Goal: Task Accomplishment & Management: Complete application form

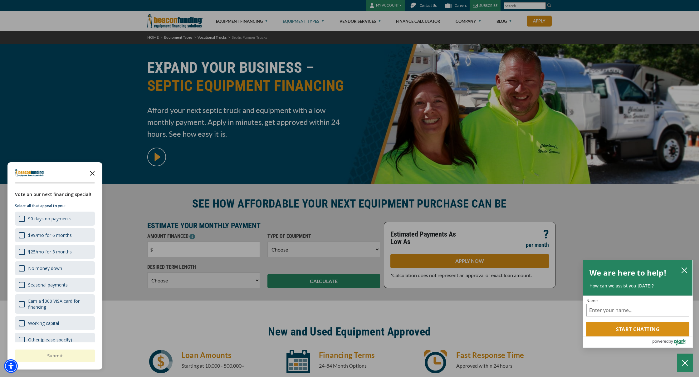
click at [93, 173] on polygon "Close the survey" at bounding box center [92, 173] width 5 height 5
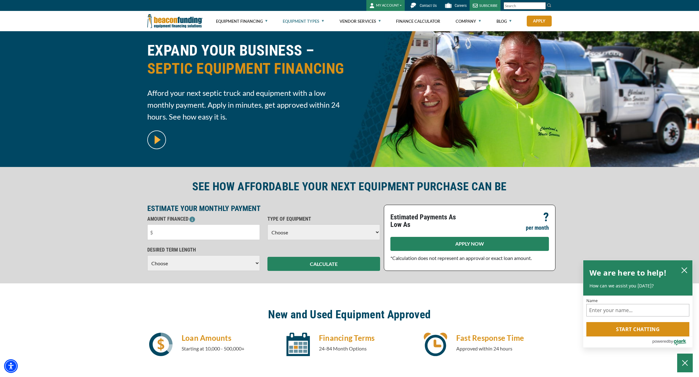
scroll to position [22, 0]
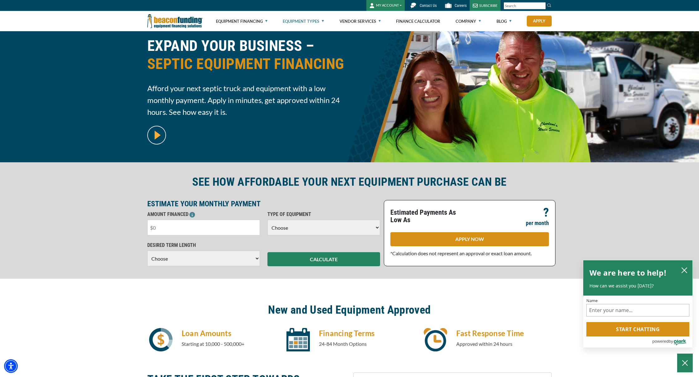
click at [257, 228] on input "text" at bounding box center [203, 228] width 113 height 16
click at [254, 228] on input "text" at bounding box center [203, 228] width 113 height 16
click at [221, 225] on input "text" at bounding box center [203, 228] width 113 height 16
click at [206, 223] on input "text" at bounding box center [203, 228] width 113 height 16
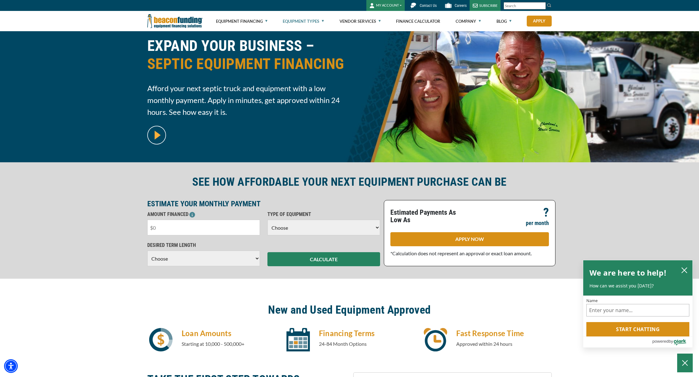
click at [206, 223] on input "text" at bounding box center [203, 228] width 113 height 16
click at [180, 226] on input "text" at bounding box center [203, 228] width 113 height 16
click at [168, 228] on input "text" at bounding box center [203, 228] width 113 height 16
type input "$75,000"
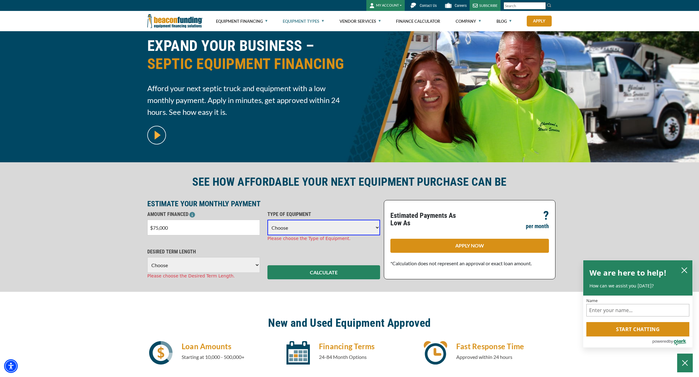
select select "14"
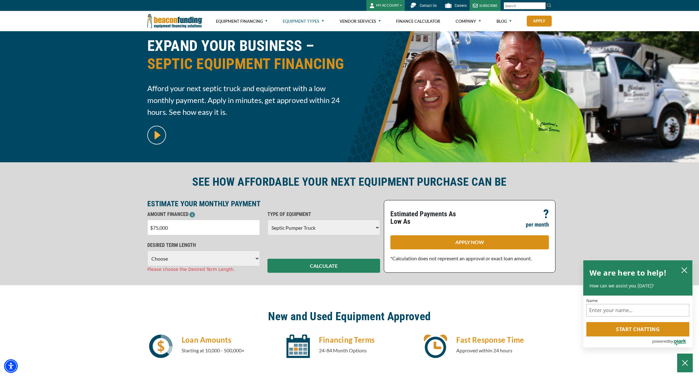
select select "60"
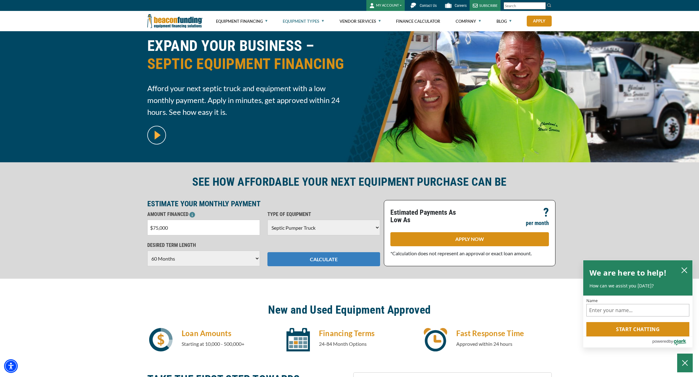
click at [287, 266] on button "CALCULATE" at bounding box center [324, 259] width 113 height 14
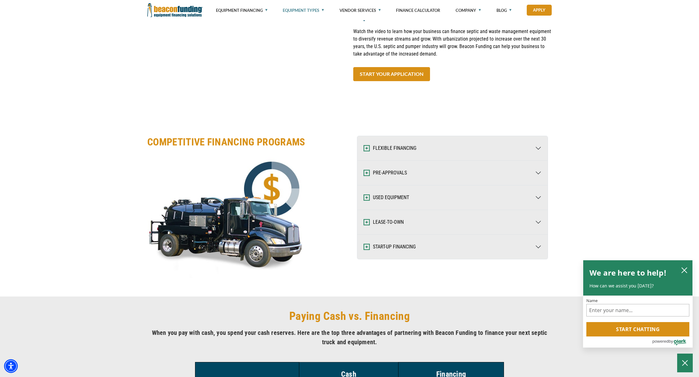
scroll to position [778, 0]
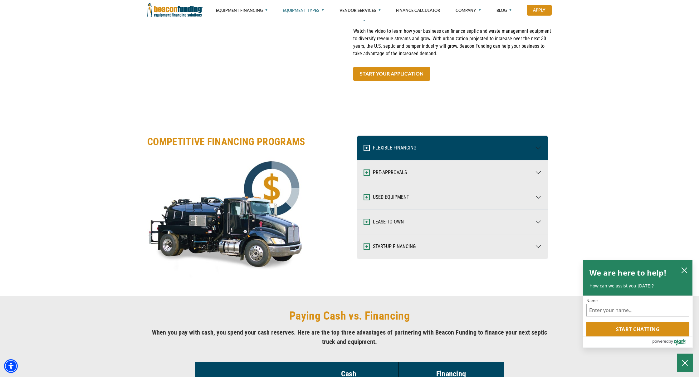
click at [362, 146] on button "FLEXIBLE FINANCING" at bounding box center [452, 148] width 190 height 24
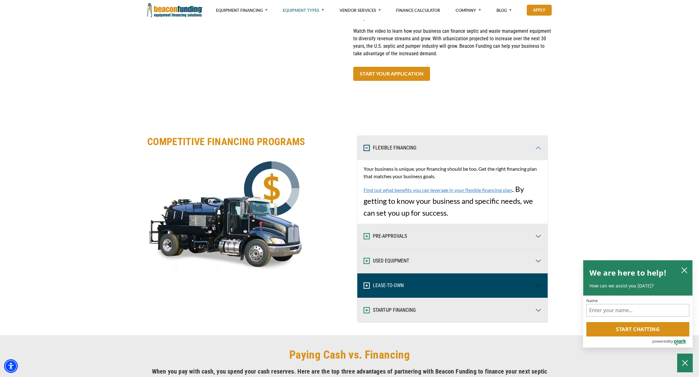
click at [408, 277] on button "LEASE-TO-OWN" at bounding box center [452, 285] width 190 height 24
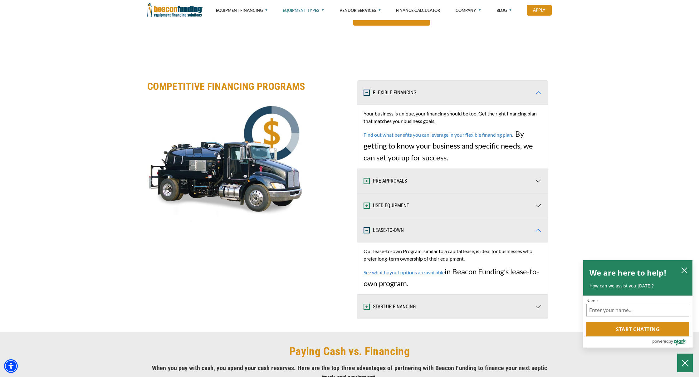
scroll to position [834, 0]
click at [402, 271] on link "See what buyout options are available" at bounding box center [404, 272] width 81 height 6
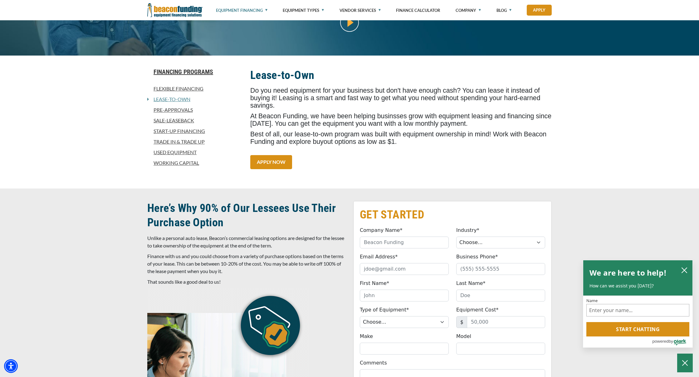
scroll to position [129, 0]
click at [193, 154] on link "Used Equipment" at bounding box center [195, 151] width 96 height 7
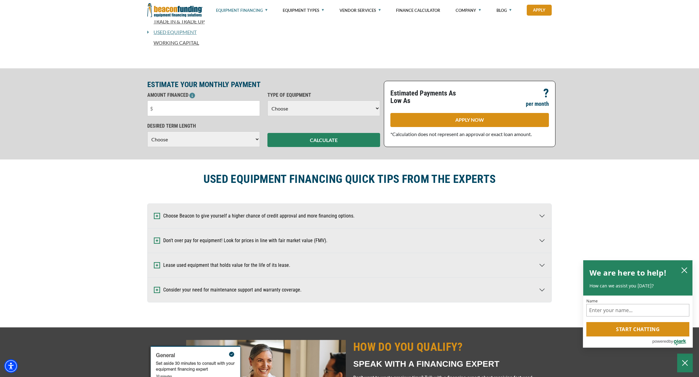
scroll to position [234, 0]
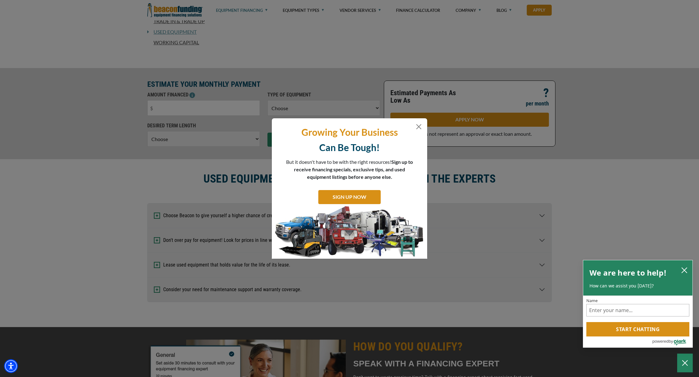
drag, startPoint x: 421, startPoint y: 127, endPoint x: 403, endPoint y: 139, distance: 21.8
click at [421, 127] on button "Close" at bounding box center [418, 126] width 7 height 7
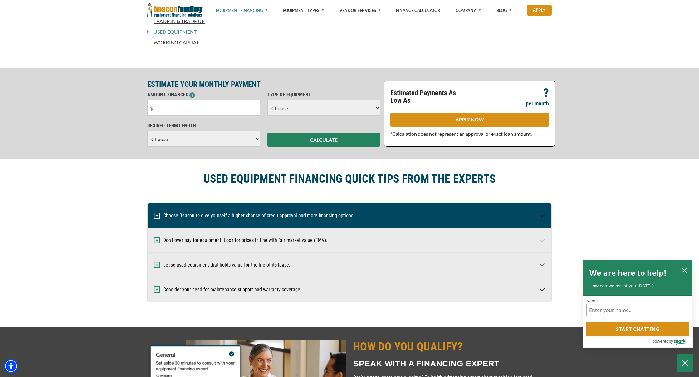
click at [155, 219] on img "button" at bounding box center [157, 216] width 6 height 6
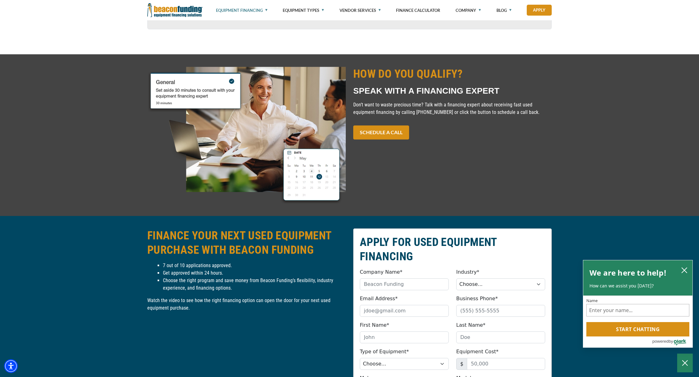
scroll to position [608, 0]
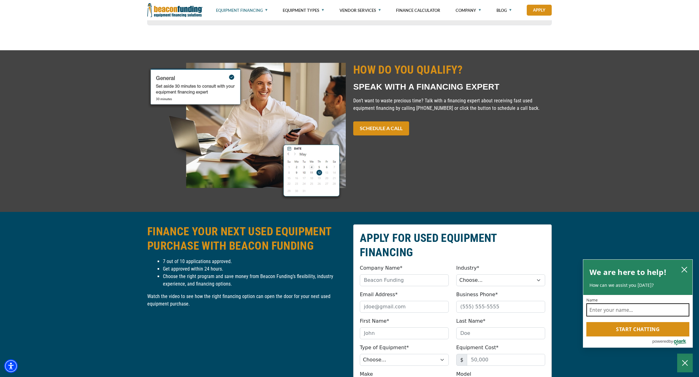
click at [607, 307] on input "Name" at bounding box center [638, 309] width 103 height 13
type input "do you have a pre approval process"
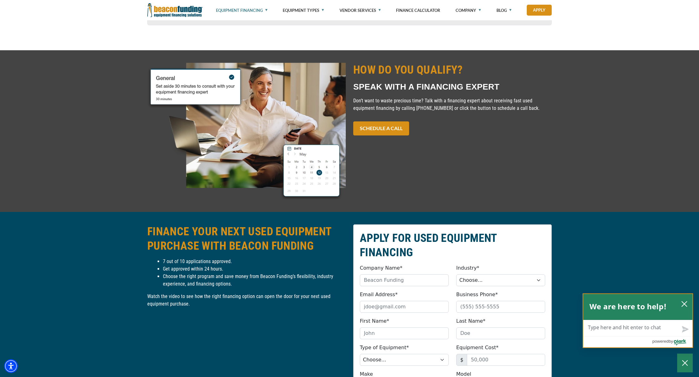
click at [639, 308] on h2 "We are here to help!" at bounding box center [628, 306] width 77 height 12
click at [642, 299] on div "We are here to help!" at bounding box center [637, 307] width 109 height 26
click at [618, 330] on textarea "Live Chat Now" at bounding box center [637, 328] width 109 height 16
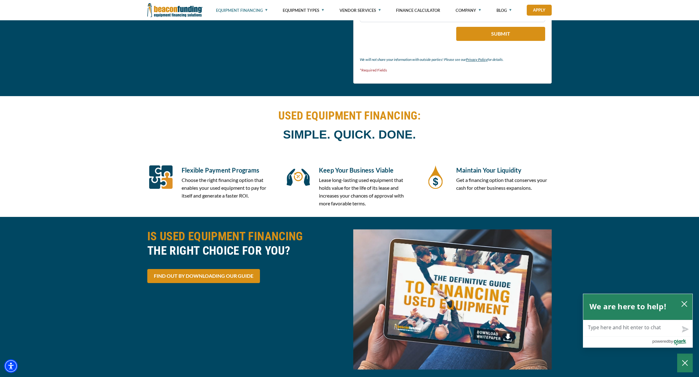
scroll to position [1040, 0]
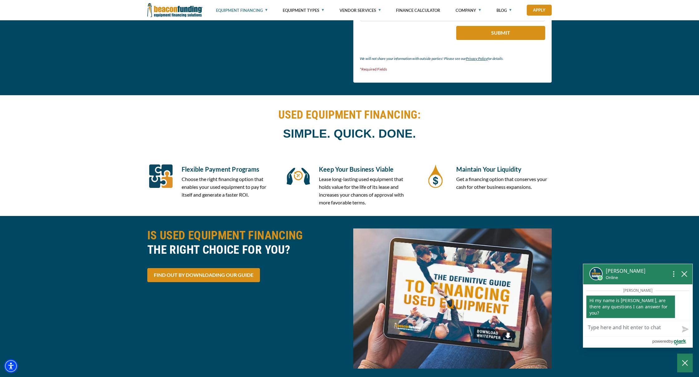
click at [600, 329] on textarea "Live Chat Now" at bounding box center [637, 328] width 109 height 16
type textarea "h"
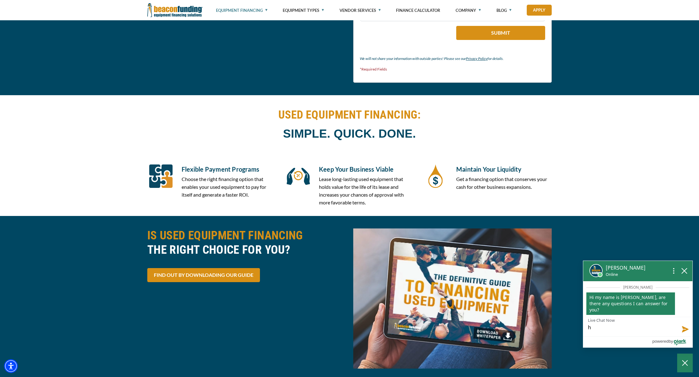
type textarea "ho"
type textarea "how"
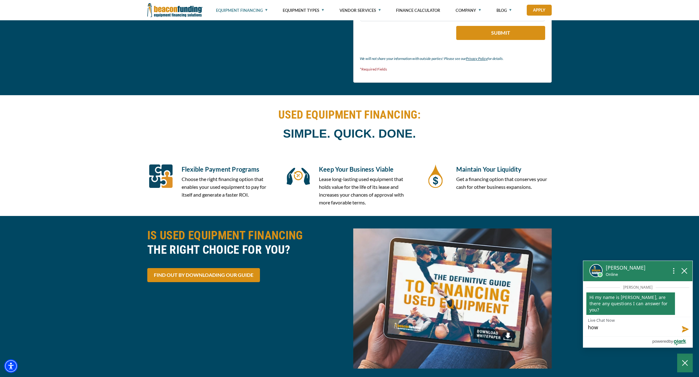
type textarea "how"
type textarea "how d"
type textarea "how do"
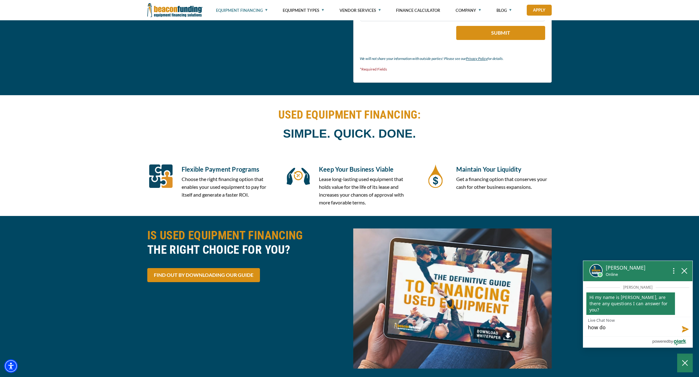
type textarea "how doe"
type textarea "how does"
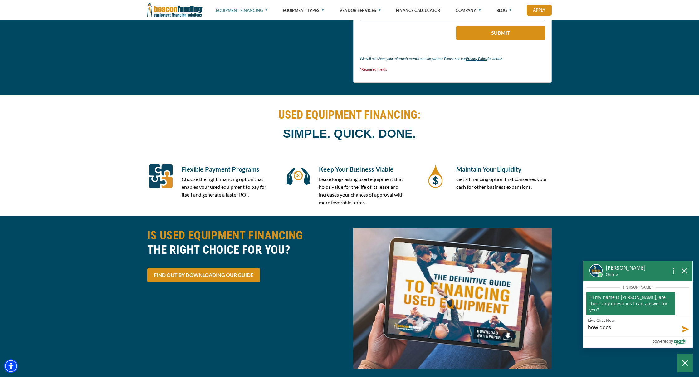
type textarea "how does"
type textarea "how does y"
type textarea "how does yo"
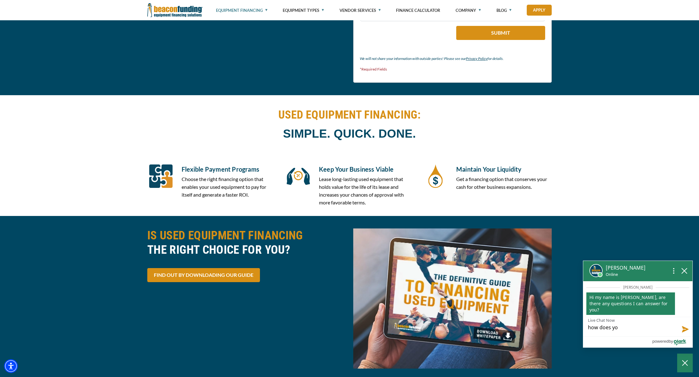
type textarea "how does you"
type textarea "how does your"
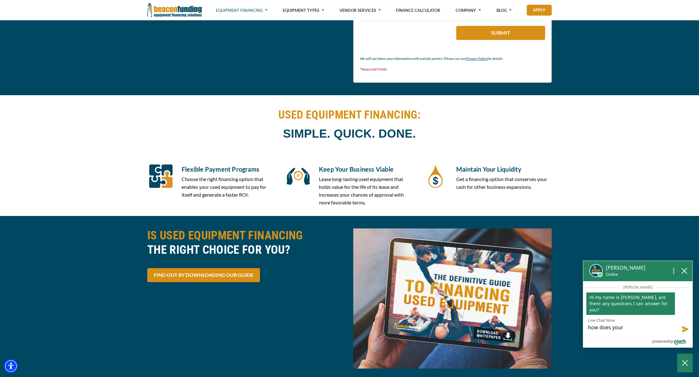
type textarea "how does your"
type textarea "how does your p"
type textarea "how does your pr"
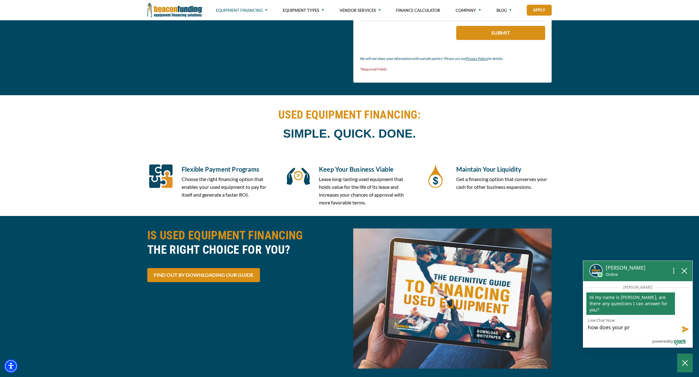
type textarea "how does your pre"
type textarea "how does your pre a"
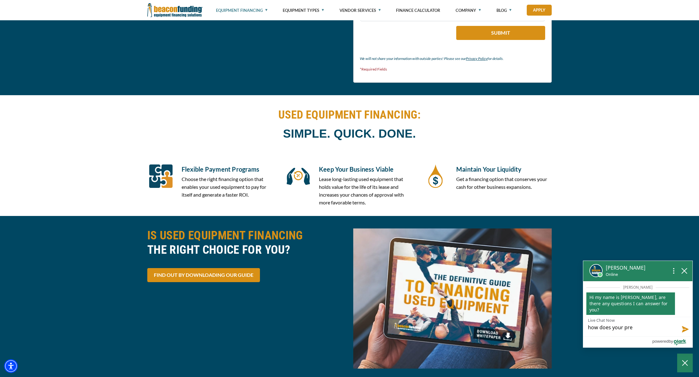
type textarea "how does your pre a"
type textarea "how does your pre ap"
type textarea "how does your pre app"
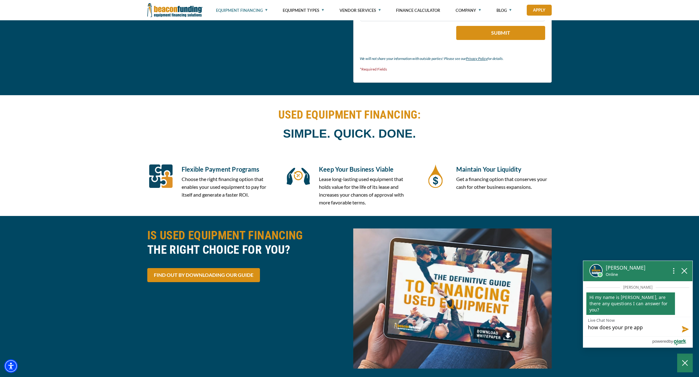
type textarea "how does your pre appr"
type textarea "how does your pre appro"
type textarea "how does your pre approv"
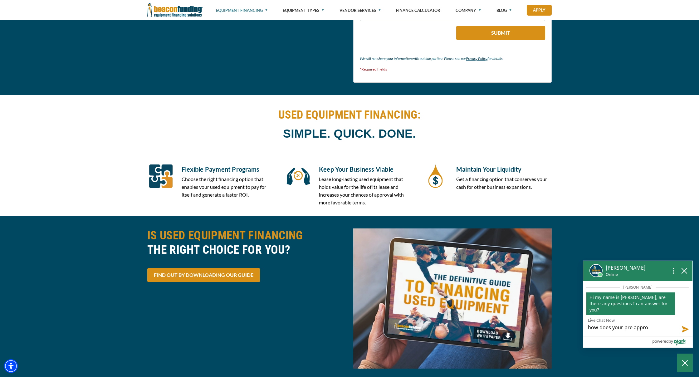
type textarea "how does your pre approv"
type textarea "how does your pre approva"
type textarea "how does your pre approval"
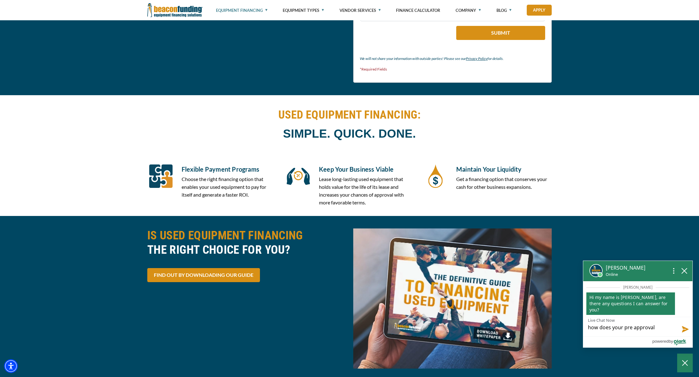
type textarea "how does your pre approval"
type textarea "how does your pre approval w"
type textarea "how does your pre approval wo"
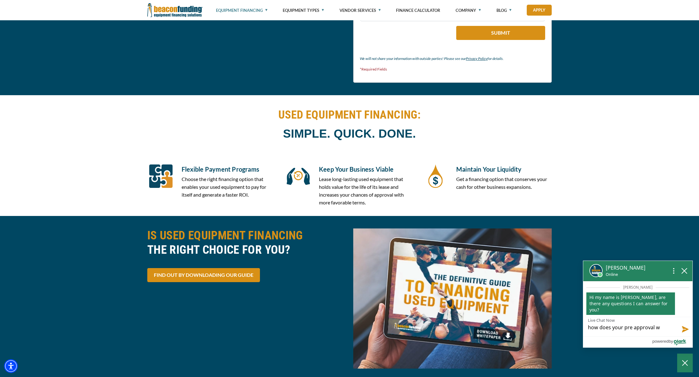
type textarea "how does your pre approval wo"
type textarea "how does your pre approval wor"
type textarea "how does your pre approval work"
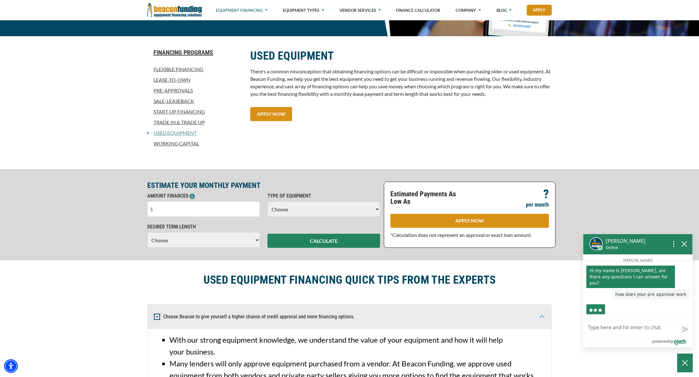
scroll to position [134, 0]
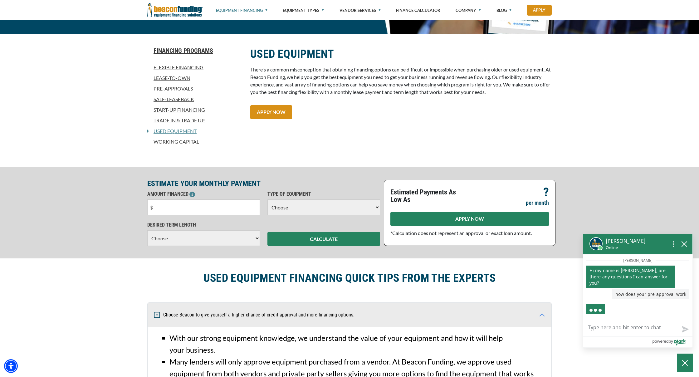
click at [444, 225] on link "APPLY NOW" at bounding box center [470, 219] width 159 height 14
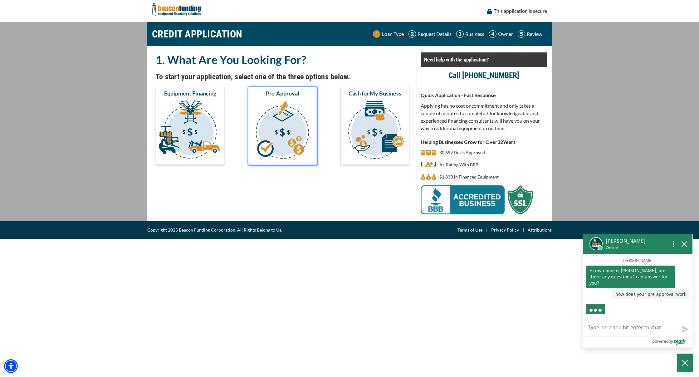
click at [277, 136] on img "submit" at bounding box center [282, 131] width 66 height 62
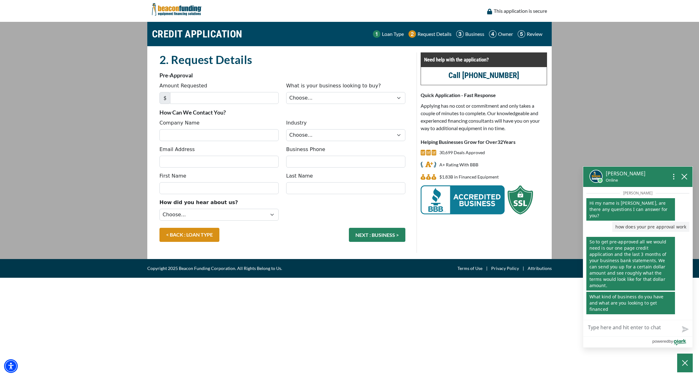
click at [630, 329] on textarea "Live Chat Now" at bounding box center [637, 328] width 109 height 16
type textarea "i"
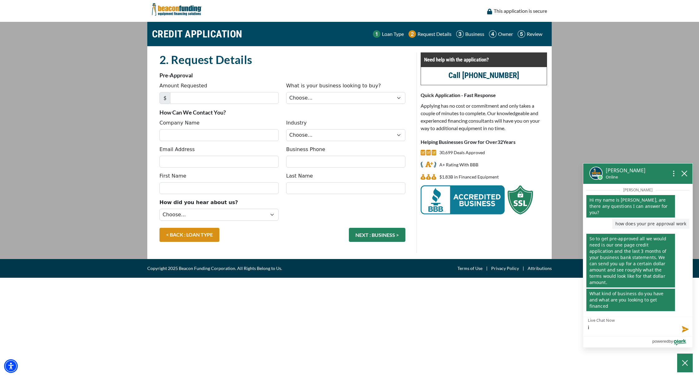
type textarea "I"
type textarea "I c"
type textarea "I cu"
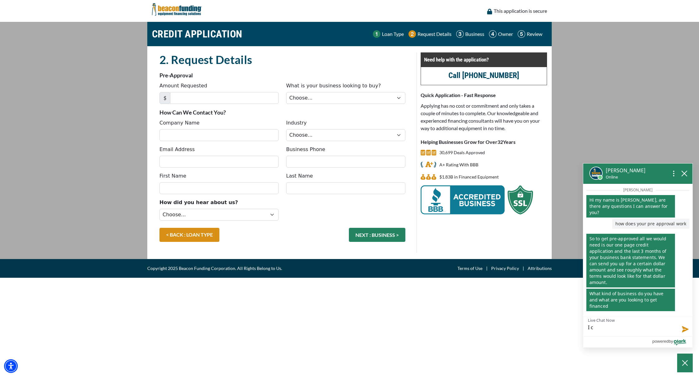
type textarea "I cu"
type textarea "I cur"
type textarea "I curr"
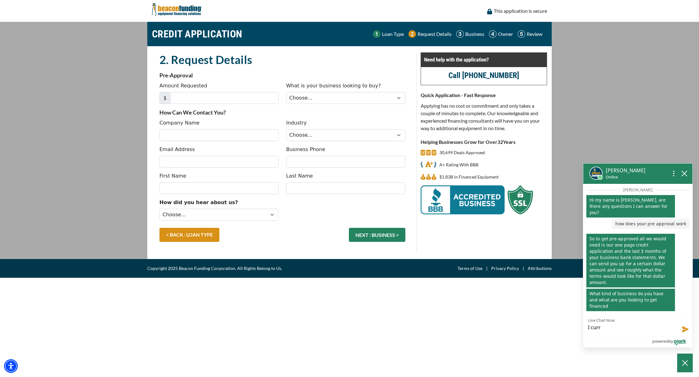
type textarea "I curre"
type textarea "I curren"
type textarea "I current"
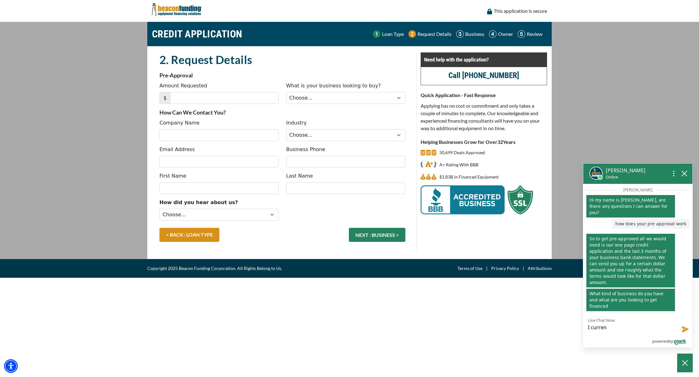
type textarea "I current"
type textarea "I currentl"
type textarea "I currently"
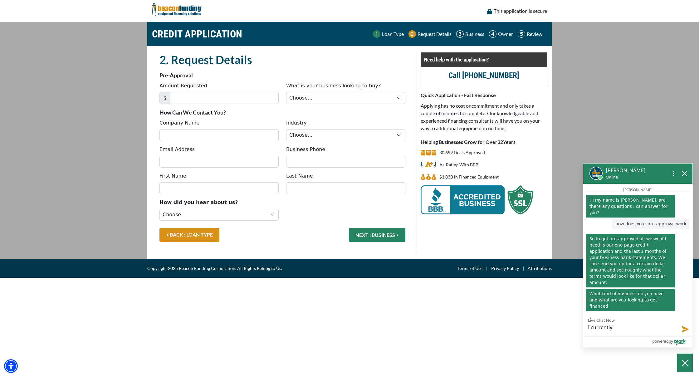
type textarea "I currently"
type textarea "I currently o"
type textarea "I currently ow"
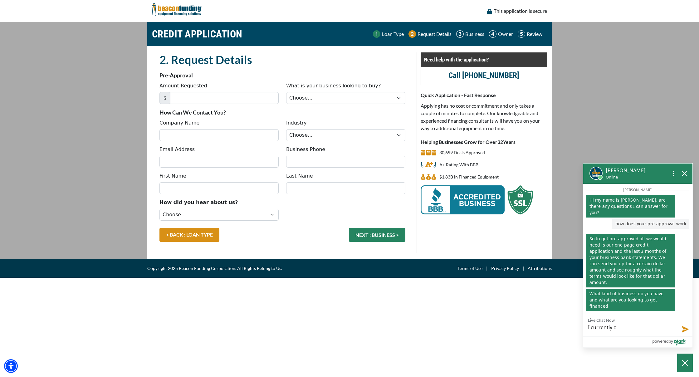
type textarea "I currently ow"
type textarea "I currently own"
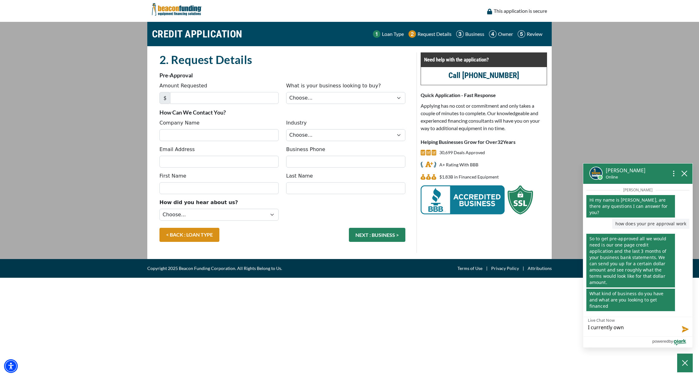
type textarea "I currently own a"
type textarea "I currently own an"
type textarea "I currently own and"
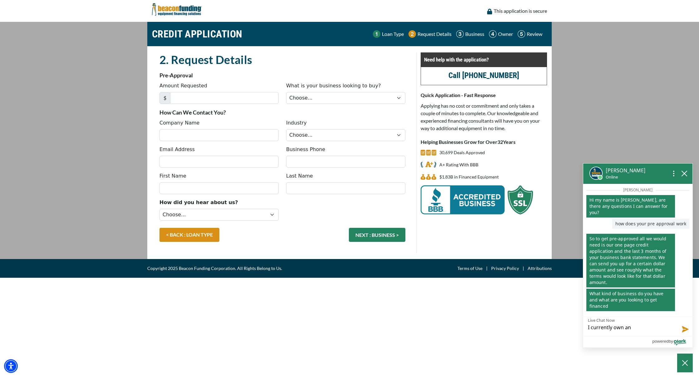
type textarea "I currently own and"
type textarea "I currently own and o"
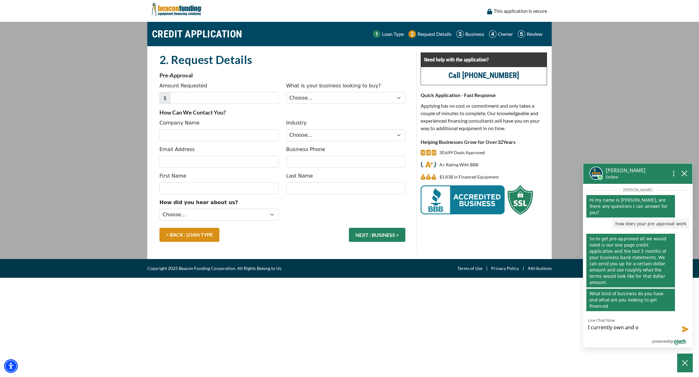
type textarea "I currently own and op"
type textarea "I currently own and ope"
type textarea "I currently own and oper"
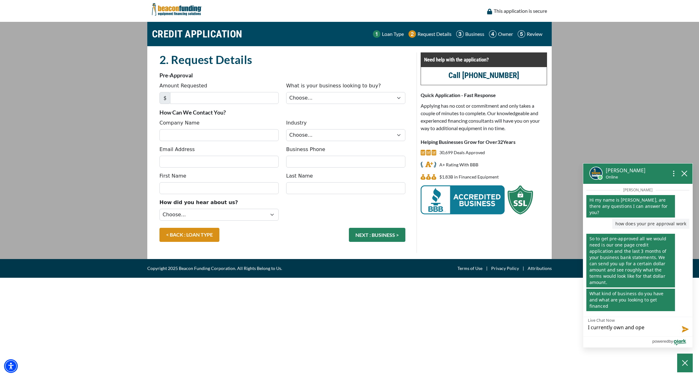
type textarea "I currently own and oper"
type textarea "I currently own and opera"
type textarea "I currently own and operat"
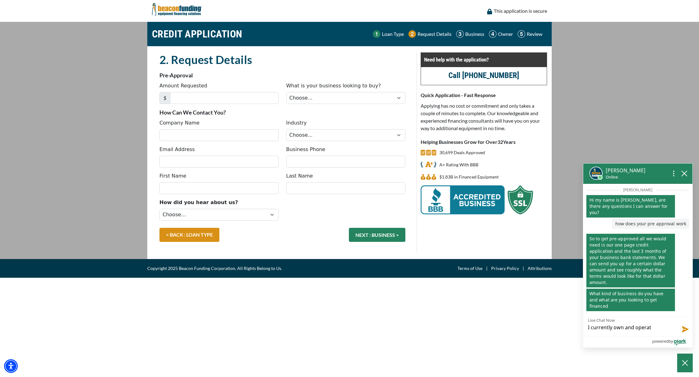
type textarea "I currently own and operate"
type textarea "I currently own and operate a"
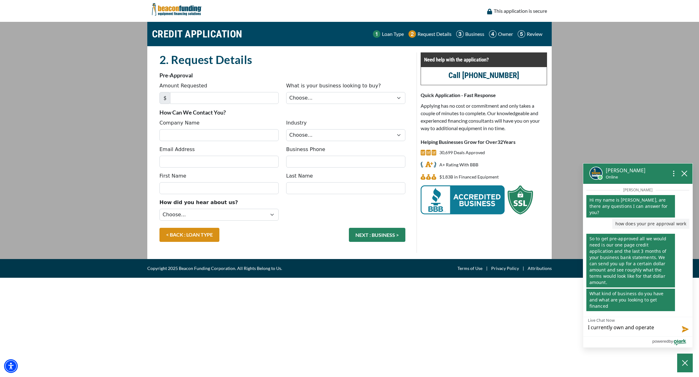
type textarea "I currently own and operate a"
type textarea "I currently own and operate a w"
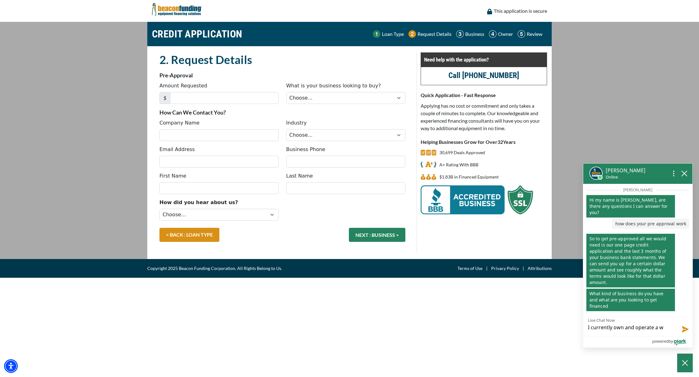
type textarea "I currently own and operate a"
type textarea "I currently own and operate a c"
type textarea "I currently own and operate a ca"
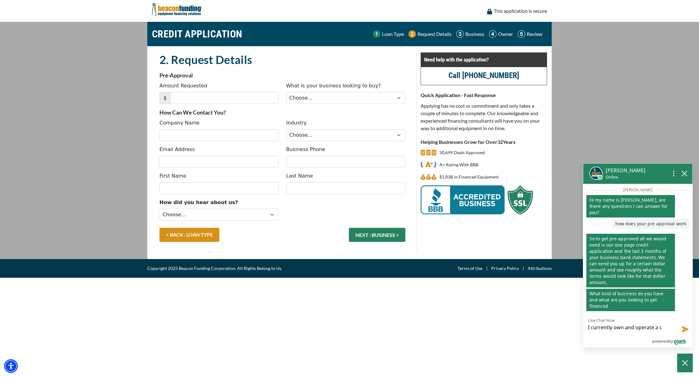
type textarea "I currently own and operate a ca"
type textarea "I currently own and operate a car"
type textarea "I currently own and operate a carp"
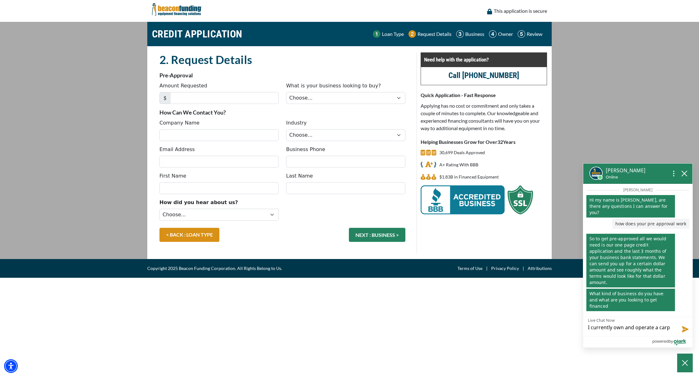
type textarea "I currently own and operate a carpe"
type textarea "I currently own and operate a carpet"
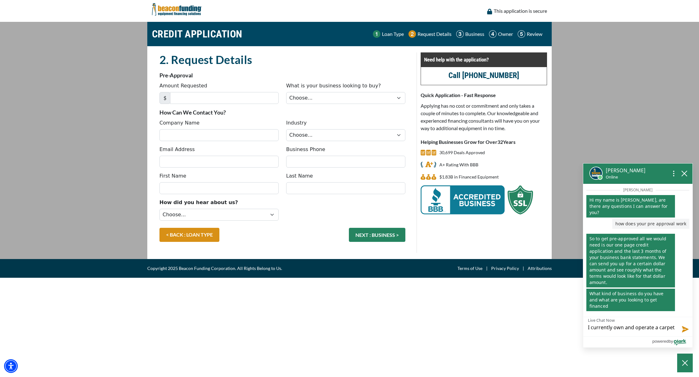
type textarea "I currently own and operate a carpet"
type textarea "I currently own and operate a carpet c"
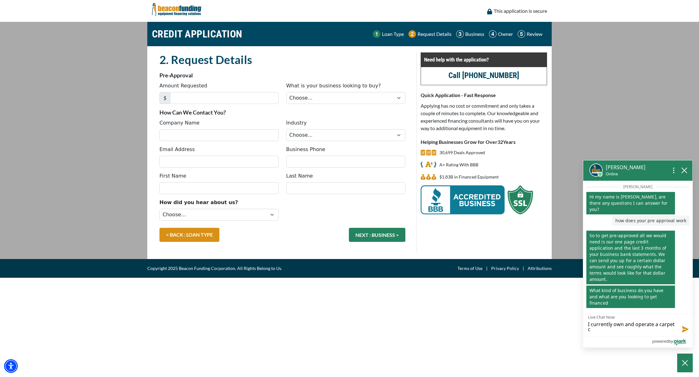
type textarea "I currently own and operate a carpet cl"
type textarea "I currently own and operate a carpet cle"
type textarea "I currently own and operate a carpet clea"
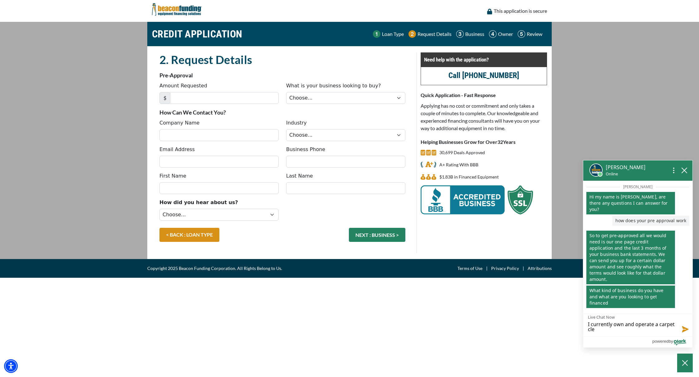
type textarea "I currently own and operate a carpet clea"
type textarea "I currently own and operate a carpet clean"
type textarea "I currently own and operate a carpet cleani"
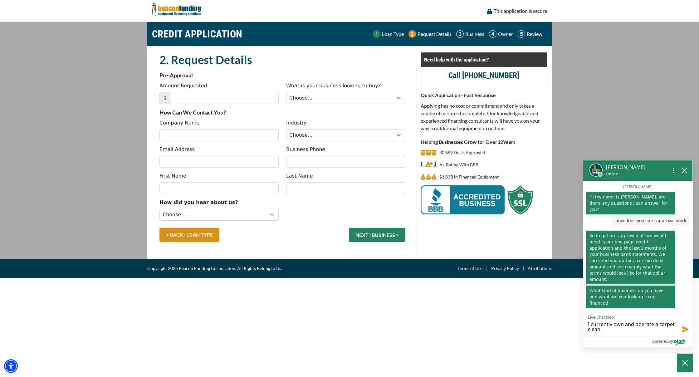
type textarea "I currently own and operate a carpet cleanin"
type textarea "I currently own and operate a carpet cleaning"
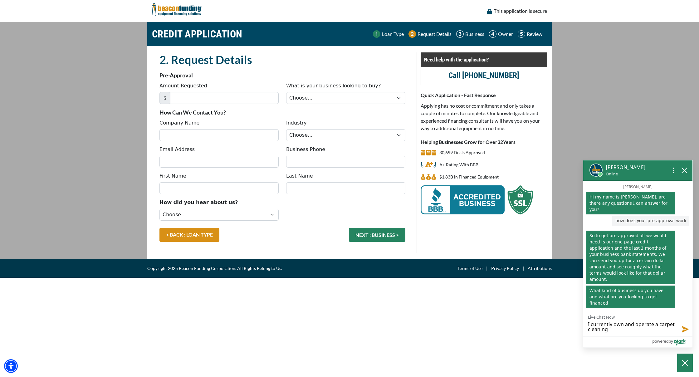
type textarea "I currently own and operate a carpet cleaning"
type textarea "I currently own and operate a carpet cleaning a"
type textarea "I currently own and operate a carpet cleaning an"
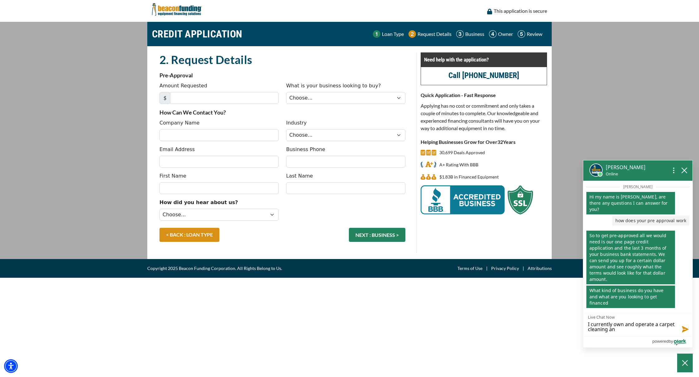
type textarea "I currently own and operate a carpet cleaning and"
type textarea "I currently own and operate a carpet cleaning and w"
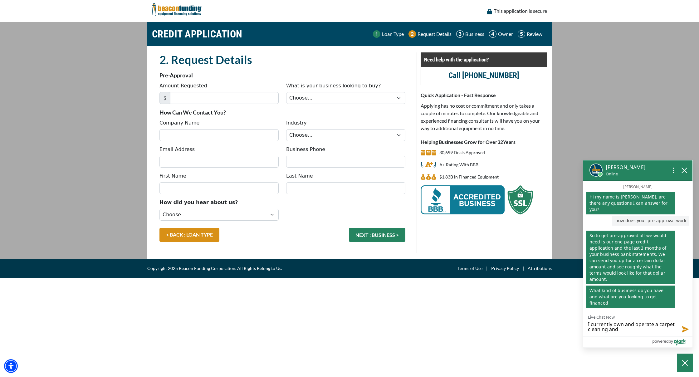
type textarea "I currently own and operate a carpet cleaning and w"
type textarea "I currently own and operate a carpet cleaning and wa"
type textarea "I currently own and operate a carpet cleaning and wat"
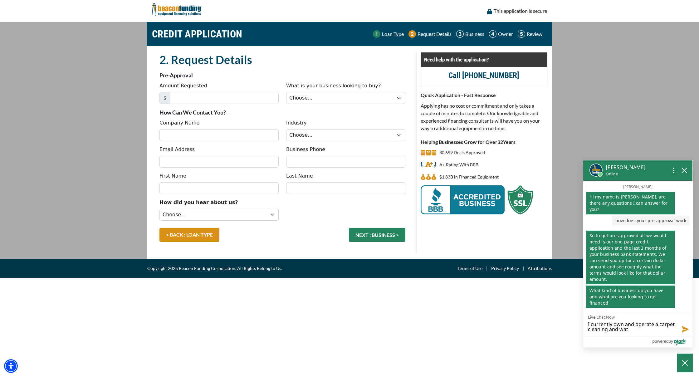
type textarea "I currently own and operate a carpet cleaning and wate"
type textarea "I currently own and operate a carpet cleaning and water"
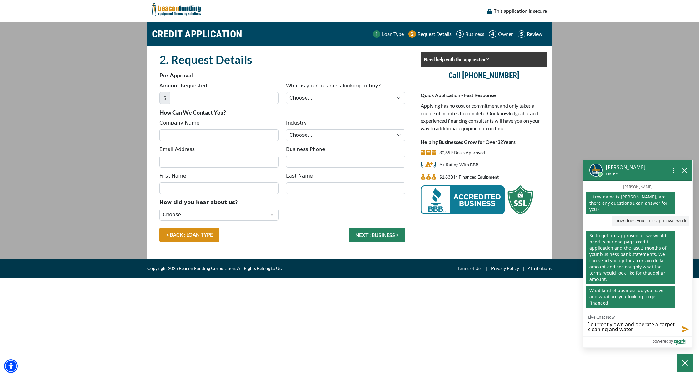
type textarea "I currently own and operate a carpet cleaning and water"
type textarea "I currently own and operate a carpet cleaning and water r"
type textarea "I currently own and operate a carpet cleaning and water re"
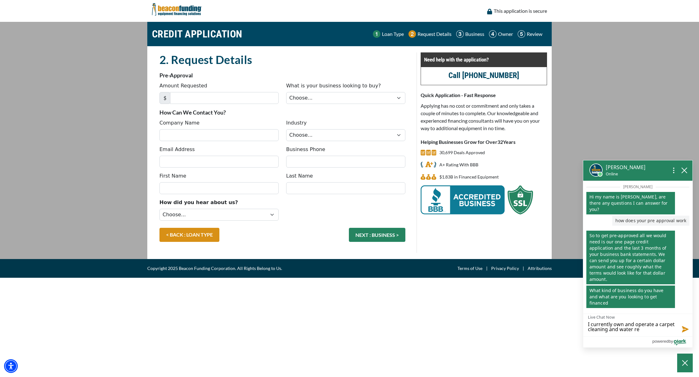
type textarea "I currently own and operate a carpet cleaning and water res"
type textarea "I currently own and operate a carpet cleaning and water rest"
type textarea "I currently own and operate a carpet cleaning and water resto"
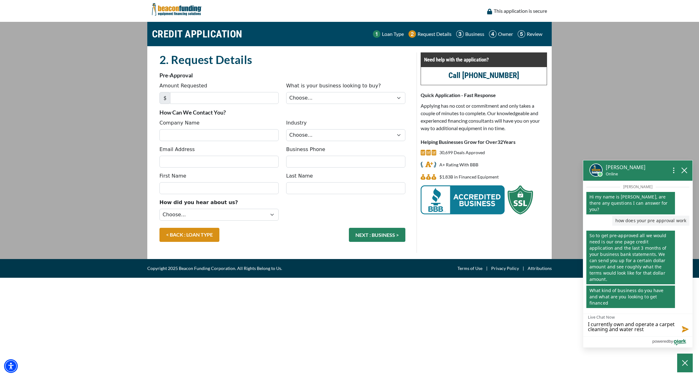
type textarea "I currently own and operate a carpet cleaning and water resto"
type textarea "I currently own and operate a carpet cleaning and water restor"
type textarea "I currently own and operate a carpet cleaning and water restora"
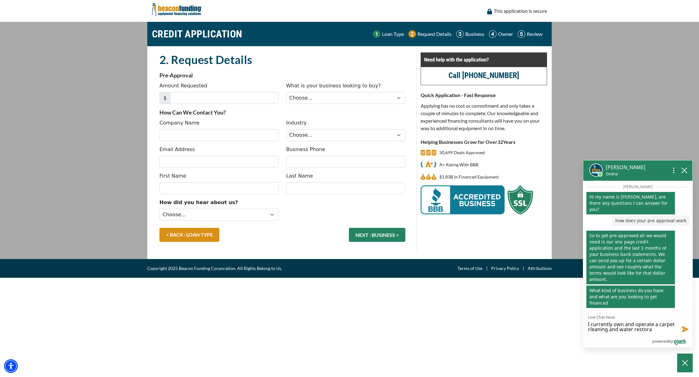
type textarea "I currently own and operate a carpet cleaning and water restorat"
type textarea "I currently own and operate a carpet cleaning and water restorati"
type textarea "I currently own and operate a carpet cleaning and water restoratio"
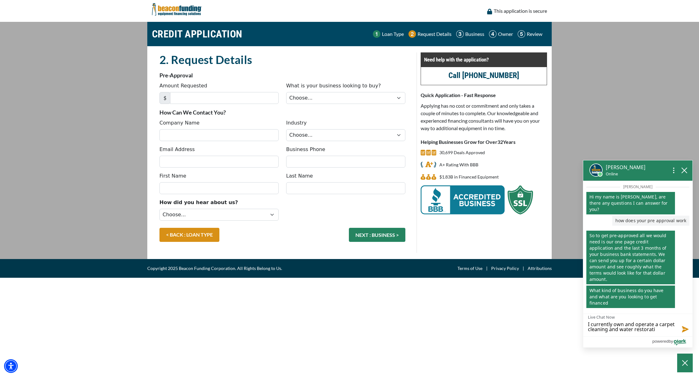
type textarea "I currently own and operate a carpet cleaning and water restoratio"
type textarea "I currently own and operate a carpet cleaning and water restoration"
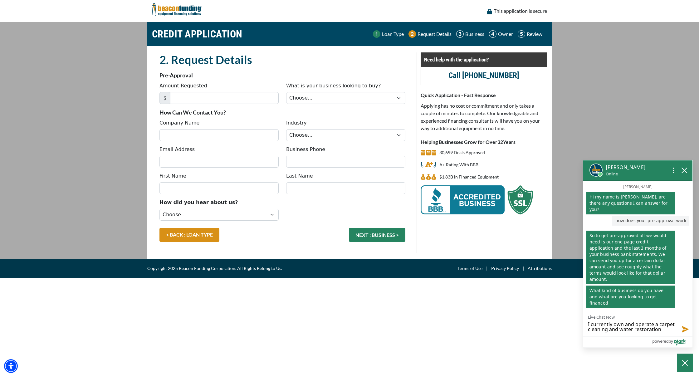
type textarea "I currently own and operate a carpet cleaning and water restoration c"
type textarea "I currently own and operate a carpet cleaning and water restoration co"
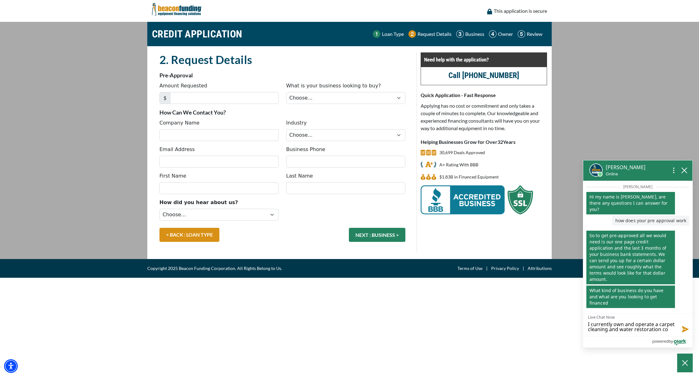
type textarea "I currently own and operate a carpet cleaning and water restoration com"
type textarea "I currently own and operate a carpet cleaning and water restoration comp"
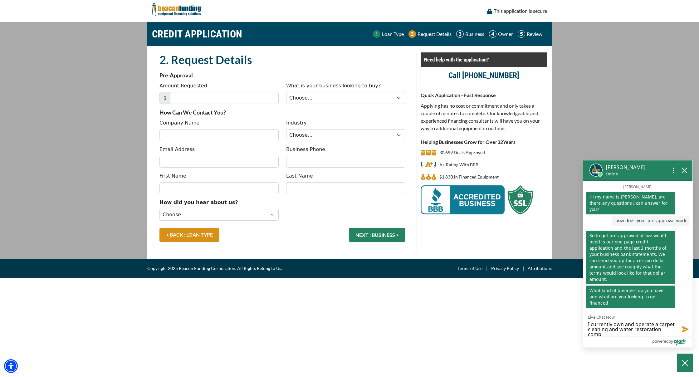
type textarea "I currently own and operate a carpet cleaning and water restoration compa"
type textarea "I currently own and operate a carpet cleaning and water restoration compan"
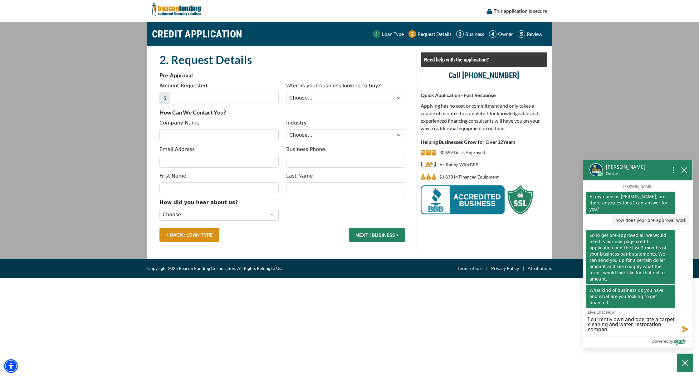
scroll to position [0, 0]
type textarea "I currently own and operate a carpet cleaning and water restoration company"
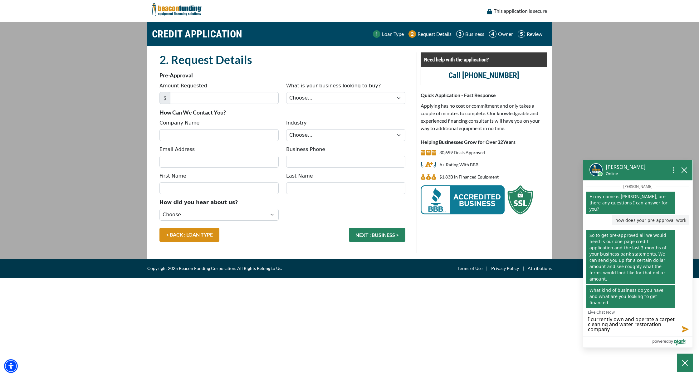
type textarea "I currently own and operate a carpet cleaning and water restoration company I"
type textarea "I currently own and operate a carpet cleaning and water restoration company I a"
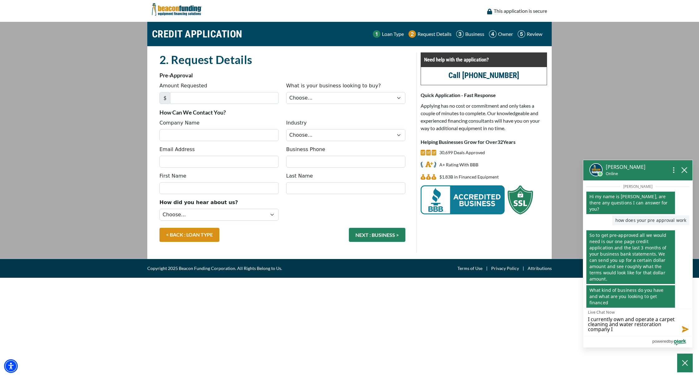
type textarea "I currently own and operate a carpet cleaning and water restoration company I a"
type textarea "I currently own and operate a carpet cleaning and water restoration company I am"
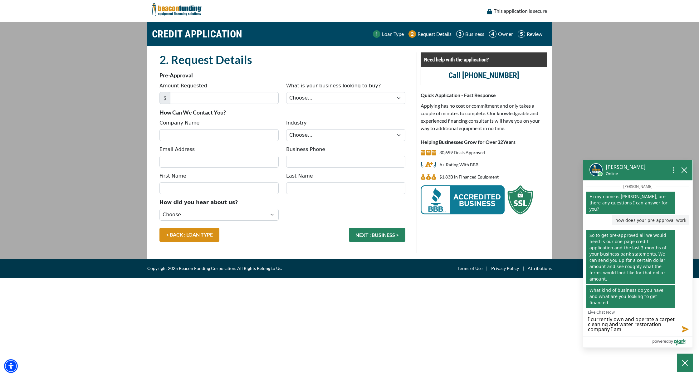
type textarea "I currently own and operate a carpet cleaning and water restoration company I a…"
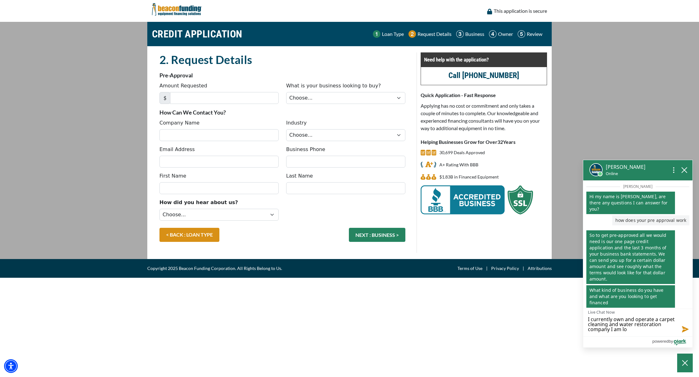
type textarea "I currently own and operate a carpet cleaning and water restoration company I a…"
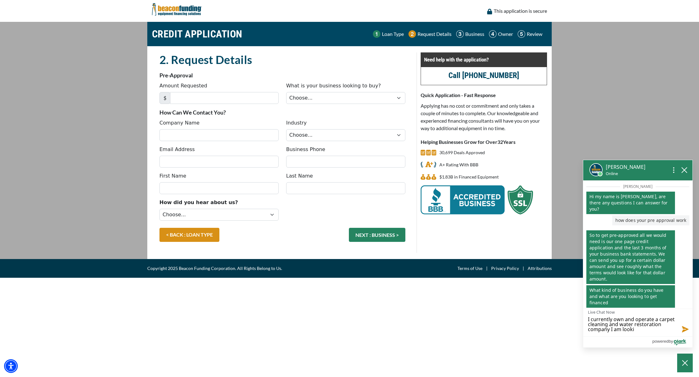
type textarea "I currently own and operate a carpet cleaning and water restoration company I a…"
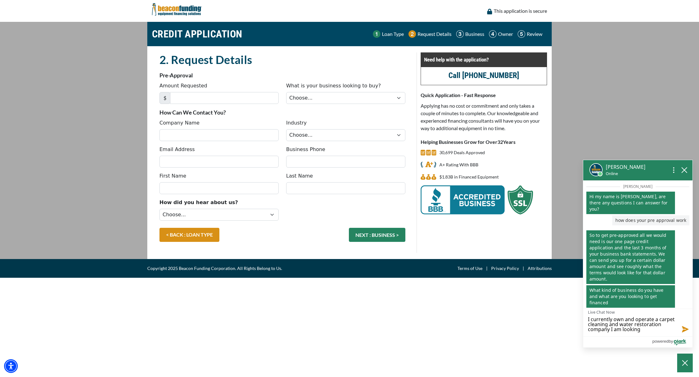
type textarea "I currently own and operate a carpet cleaning and water restoration company I a…"
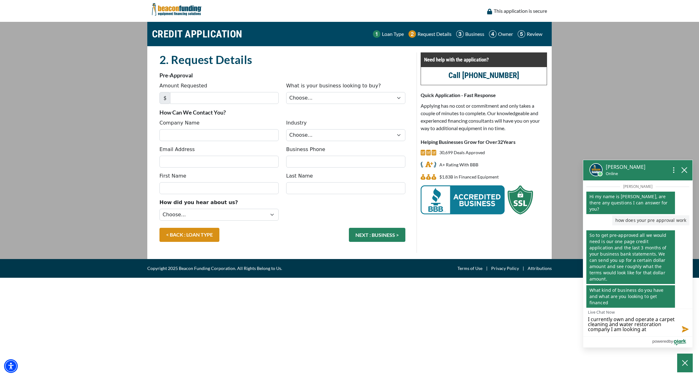
type textarea "I currently own and operate a carpet cleaning and water restoration company I a…"
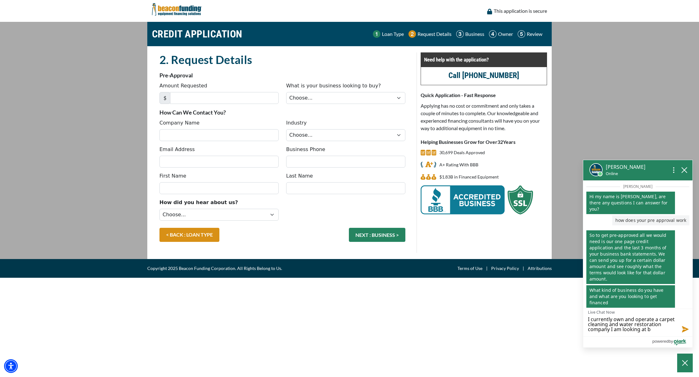
type textarea "I currently own and operate a carpet cleaning and water restoration company I a…"
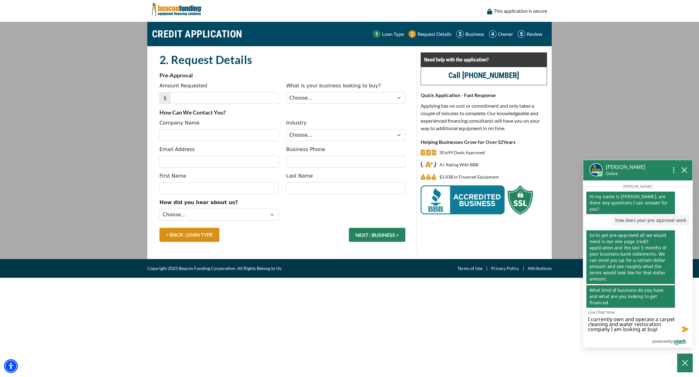
type textarea "I currently own and operate a carpet cleaning and water restoration company I a…"
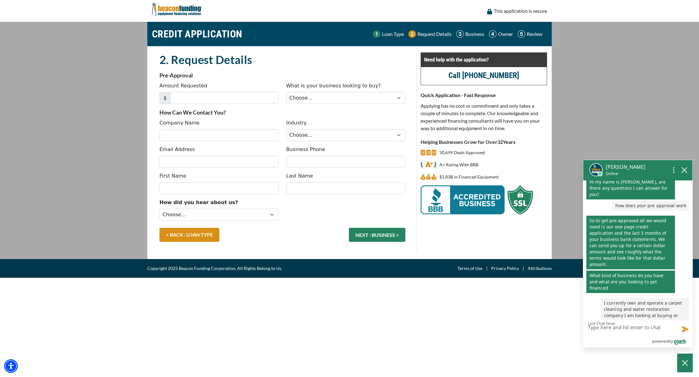
scroll to position [15, 0]
click at [599, 329] on textarea "Live Chat Now" at bounding box center [637, 328] width 109 height 16
click at [189, 101] on input "Amount Requested" at bounding box center [224, 98] width 109 height 12
click at [593, 325] on textarea "Live Chat Now" at bounding box center [637, 328] width 109 height 16
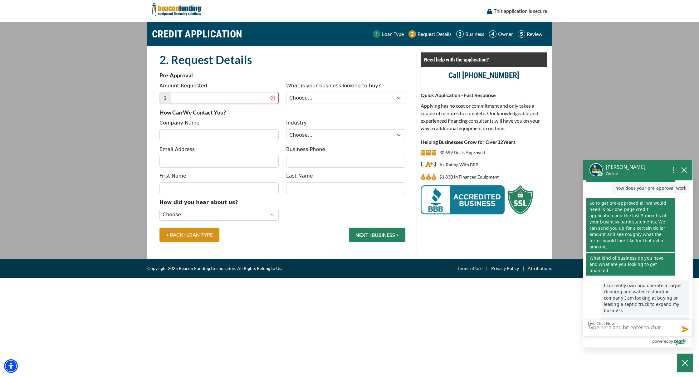
click at [191, 17] on img at bounding box center [177, 9] width 50 height 19
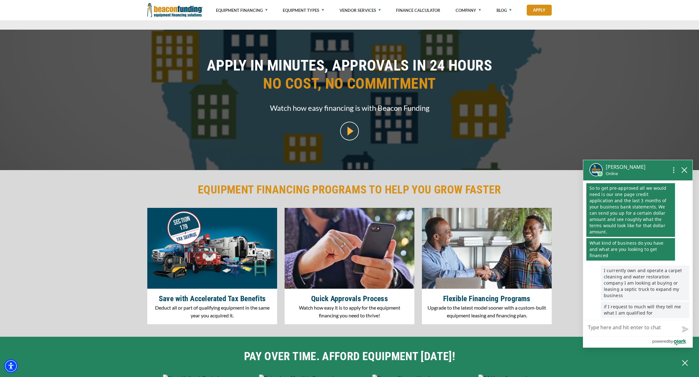
scroll to position [678, 0]
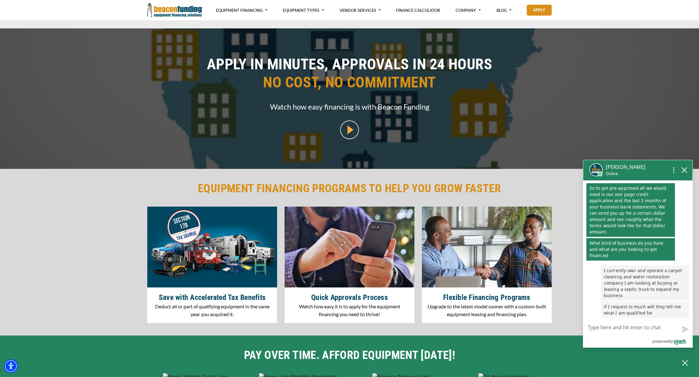
click at [603, 327] on textarea "Live Chat Now" at bounding box center [637, 328] width 109 height 16
type textarea "f"
type textarea "fo"
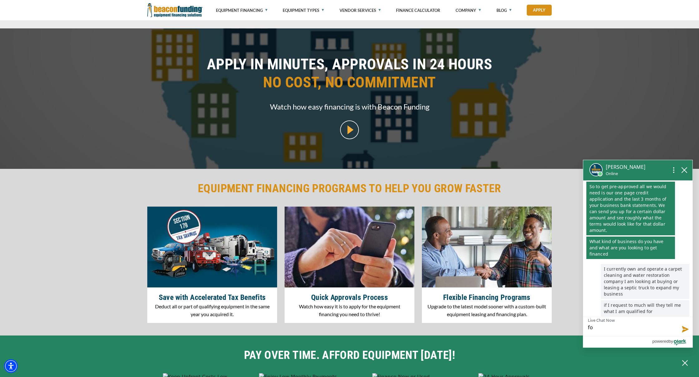
type textarea "for"
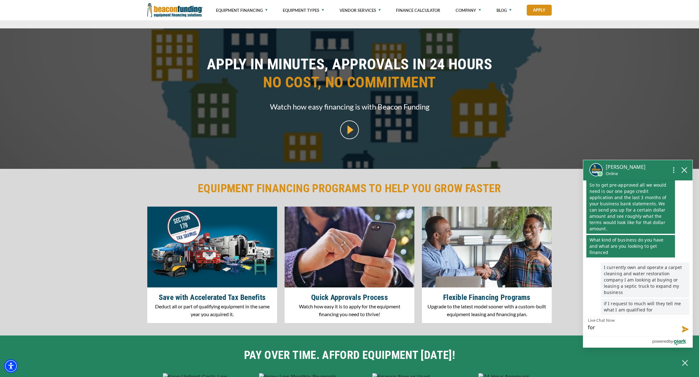
type textarea "for a"
type textarea "for a l"
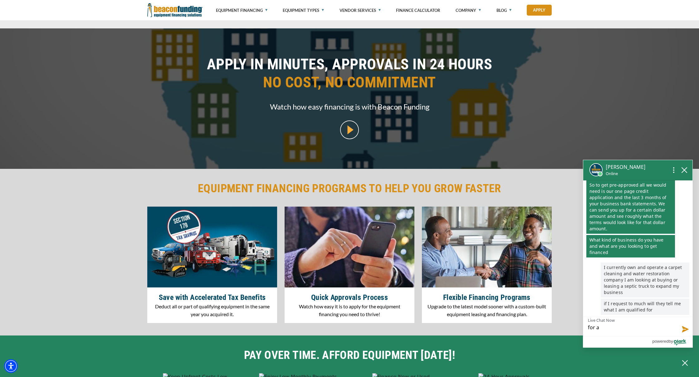
type textarea "for a l"
type textarea "for a le"
type textarea "for a lea"
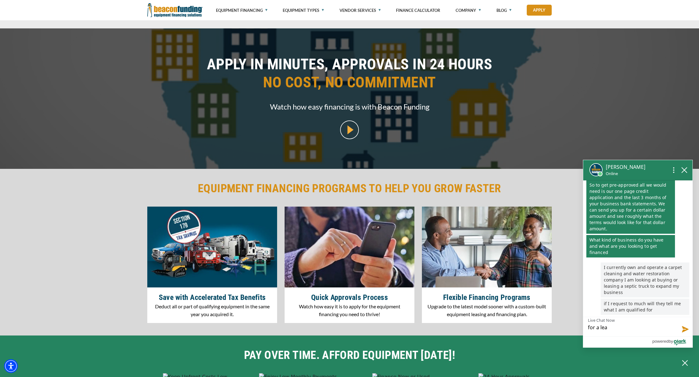
type textarea "for a leas"
type textarea "for a lease"
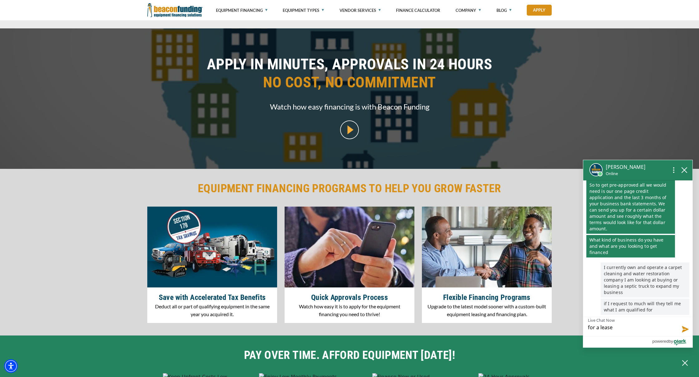
type textarea "for a lease"
type textarea "for a lease i"
type textarea "for a lease is"
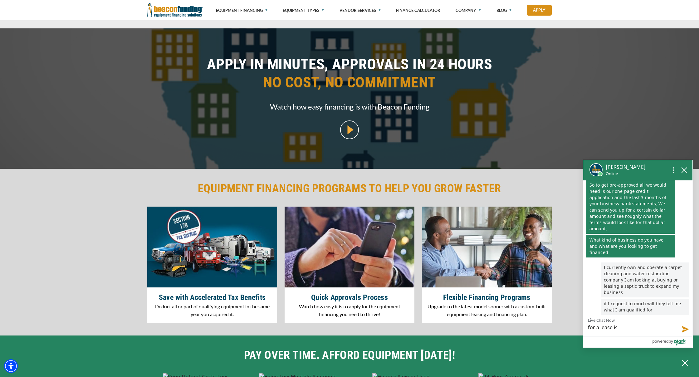
type textarea "for a lease is"
type textarea "for a lease is t"
type textarea "for a lease is th"
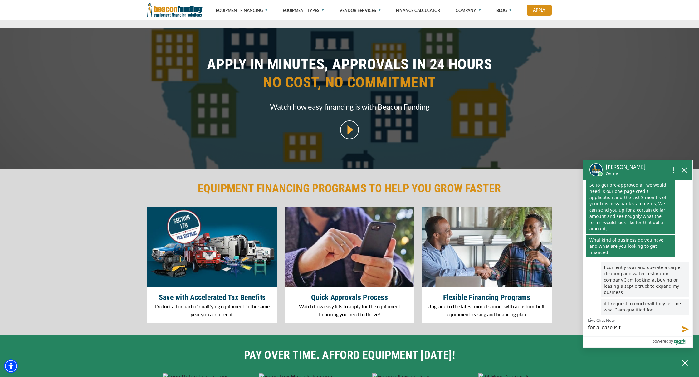
type textarea "for a lease is th"
type textarea "for a lease is the"
type textarea "for a lease is ther"
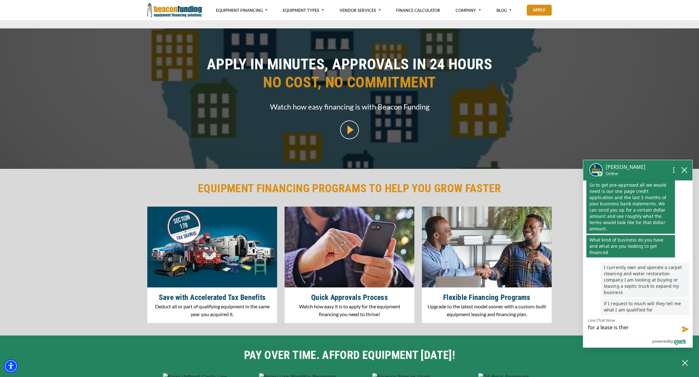
type textarea "for a lease is there"
type textarea "for a lease is there a"
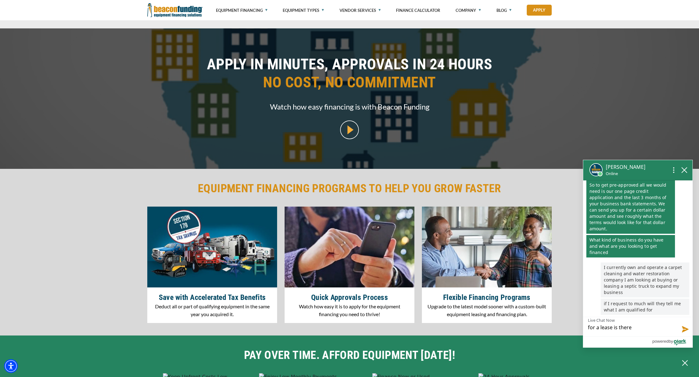
type textarea "for a lease is there a"
type textarea "for a lease is there an"
type textarea "for a lease is there any"
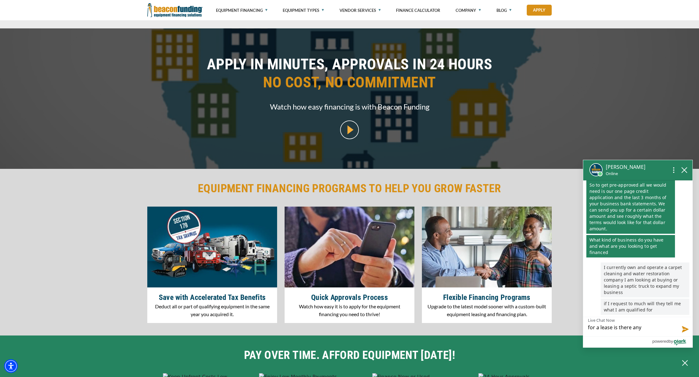
type textarea "for a lease is there any"
type textarea "for a lease is there any p"
type textarea "for a lease is there any pu"
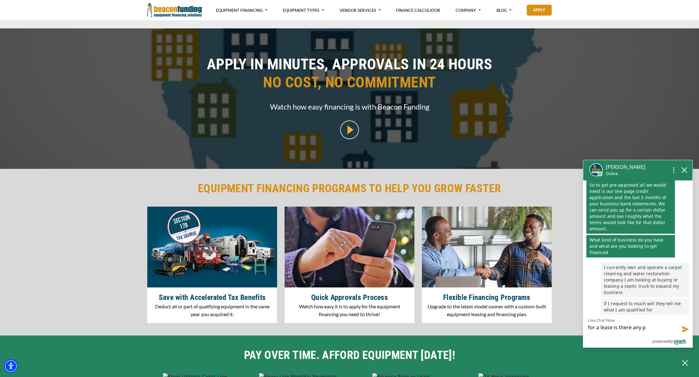
type textarea "for a lease is there any pu"
type textarea "for a lease is there any pur"
type textarea "for a lease is there any purc"
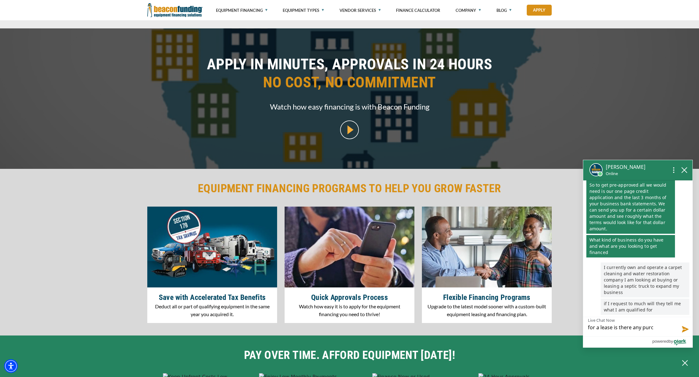
type textarea "for a lease is there any purch"
type textarea "for a lease is there any purcha"
type textarea "for a lease is there any purchas"
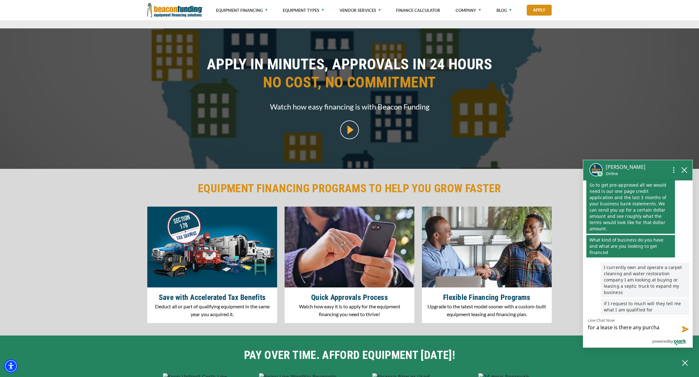
type textarea "for a lease is there any purchas"
type textarea "for a lease is there any purchasi"
type textarea "for a lease is there any purchasin"
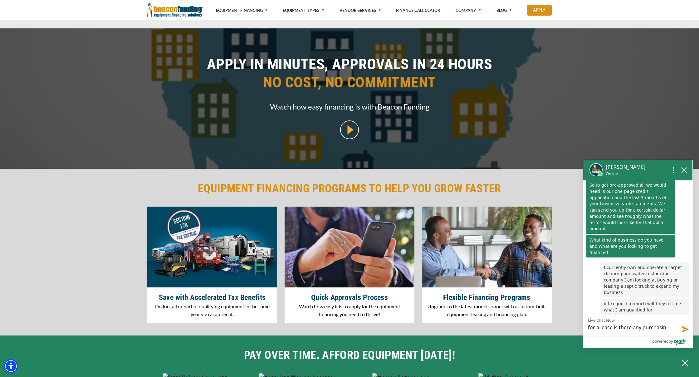
type textarea "for a lease is there any purchasing"
type textarea "for a lease is there any purchasing r"
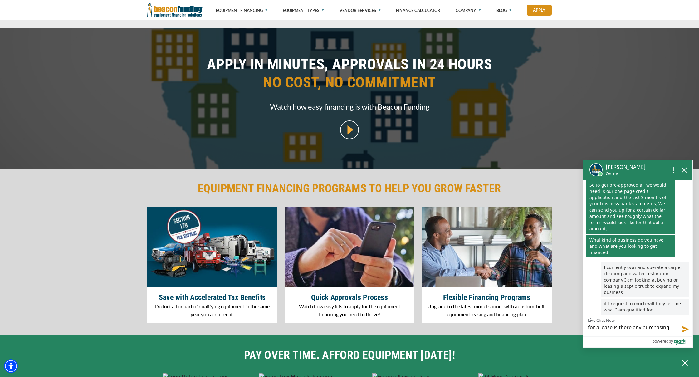
type textarea "for a lease is there any purchasing r"
type textarea "for a lease is there any purchasing re"
type textarea "for a lease is there any purchasing req"
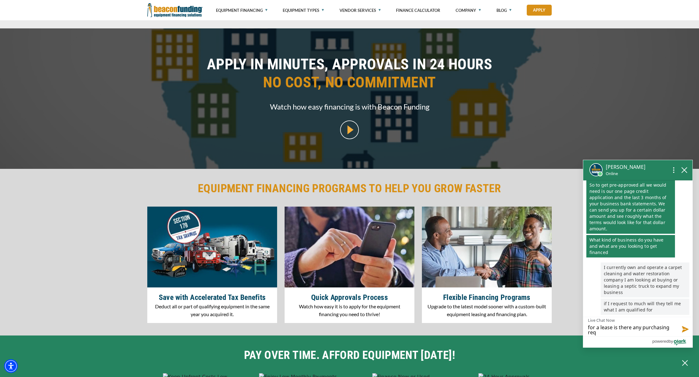
type textarea "for a lease is there any purchasing requ"
type textarea "for a lease is there any purchasing requi"
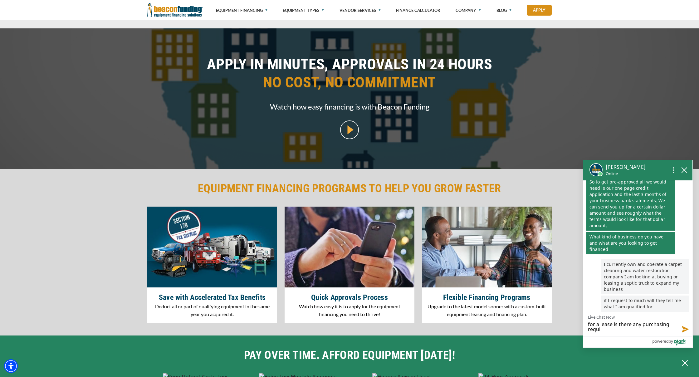
type textarea "for a lease is there any purchasing requir"
type textarea "for a lease is there any purchasing require"
type textarea "for a lease is there any purchasing requirem"
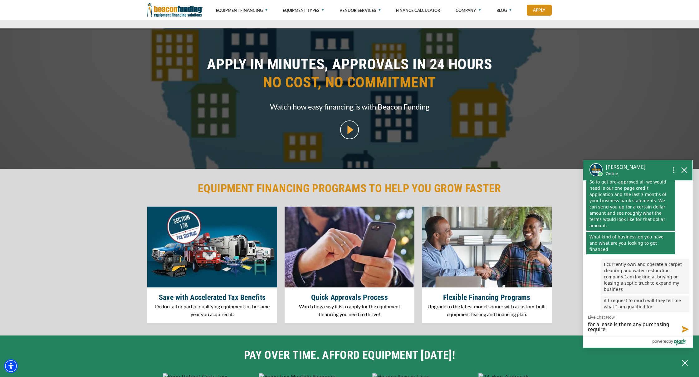
type textarea "for a lease is there any purchasing requirem"
type textarea "for a lease is there any purchasing requireme"
type textarea "for a lease is there any purchasing requiremen"
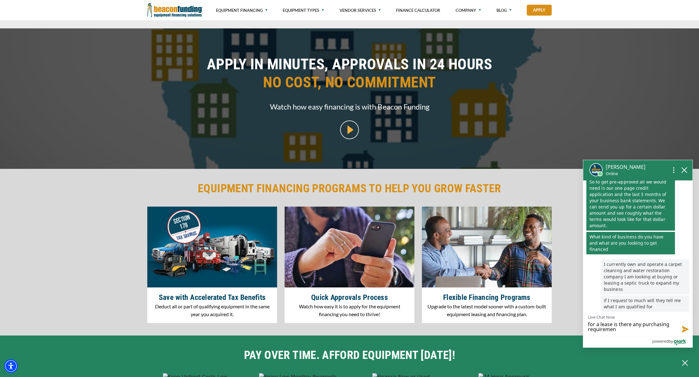
type textarea "for a lease is there any purchasing requirement"
type textarea "for a lease is there any purchasing requirements"
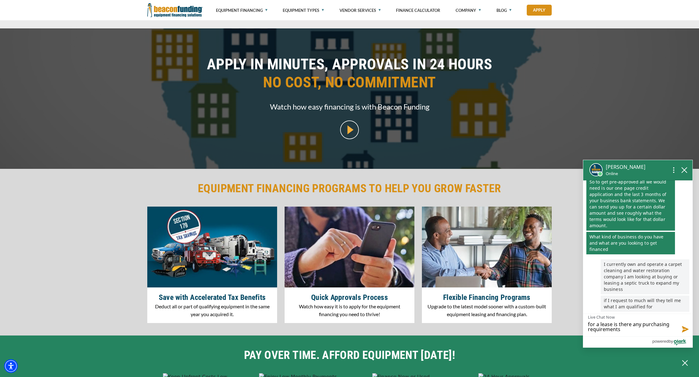
type textarea "for a lease is there any purchasing requirements"
type textarea "for a lease is there any purchasing requirements s"
type textarea "for a lease is there any purchasing requirements su"
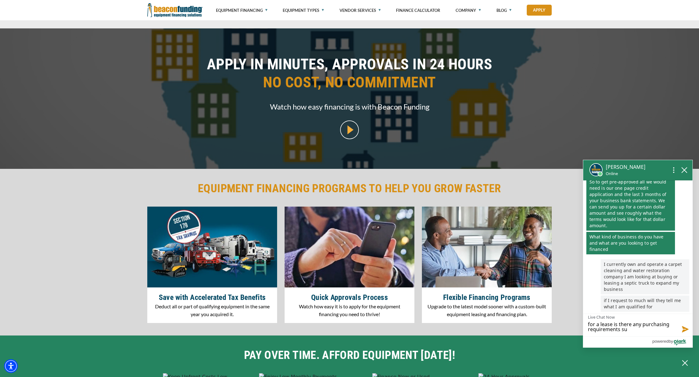
type textarea "for a lease is there any purchasing requirements suc"
type textarea "for a lease is there any purchasing requirements such"
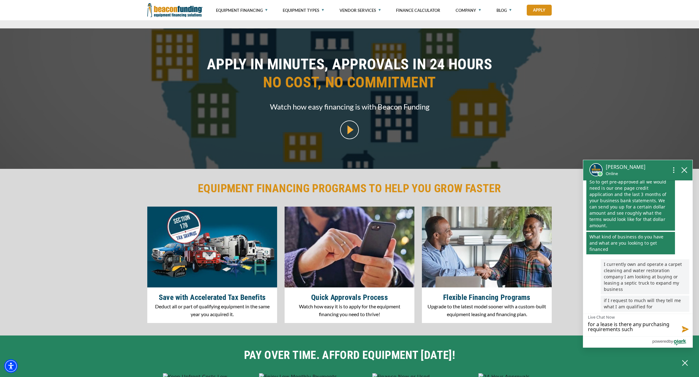
type textarea "for a lease is there any purchasing requirements such"
type textarea "for a lease is there any purchasing requirements such a"
type textarea "for a lease is there any purchasing requirements such as"
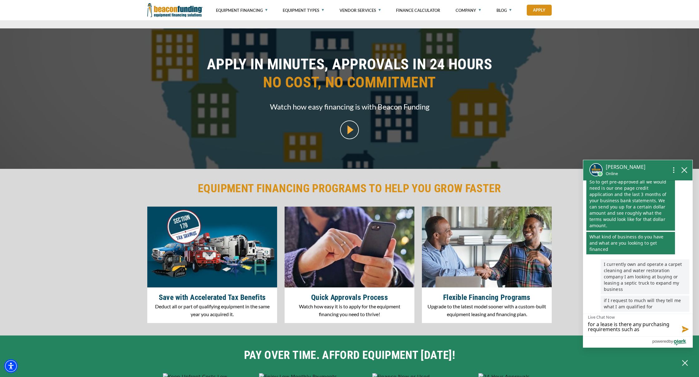
type textarea "for a lease is there any purchasing requirements such as"
type textarea "for a lease is there any purchasing requirements such as y"
type textarea "for a lease is there any purchasing requirements such as ye"
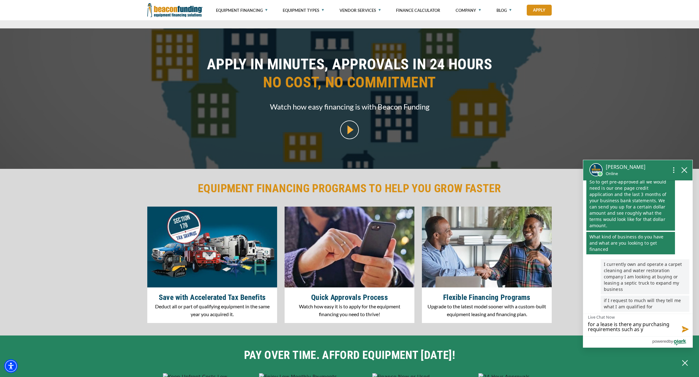
type textarea "for a lease is there any purchasing requirements such as ye"
type textarea "for a lease is there any purchasing requirements such as yea"
type textarea "for a lease is there any purchasing requirements such as year"
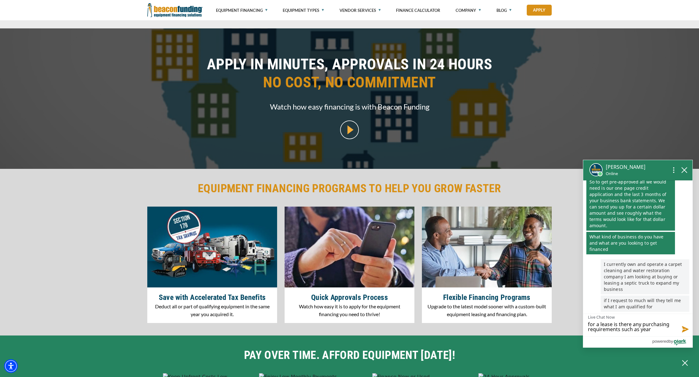
type textarea "for a lease is there any purchasing requirements such as year"
type textarea "for a lease is there any purchasing requirements such as year o"
type textarea "for a lease is there any purchasing requirements such as year of"
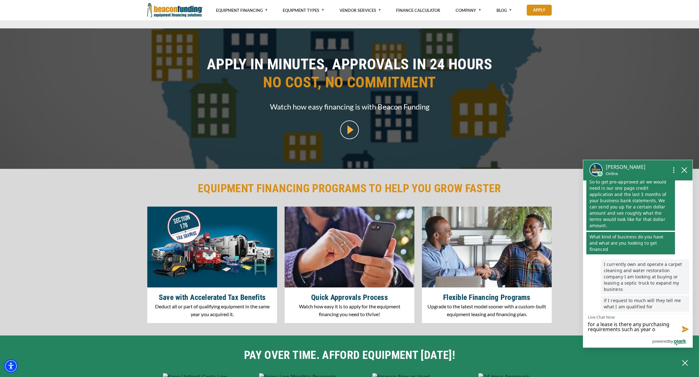
type textarea "for a lease is there any purchasing requirements such as year of"
type textarea "for a lease is there any purchasing requirements such as year of t"
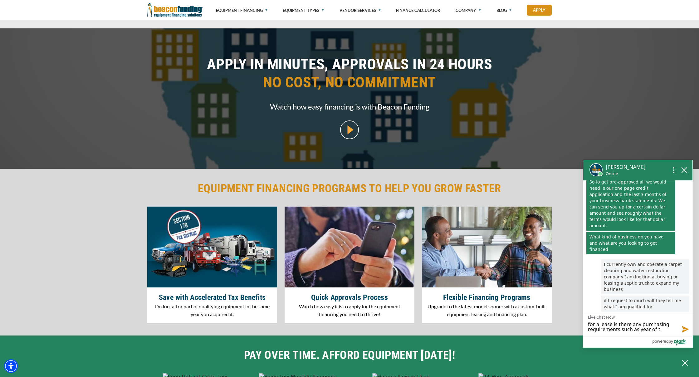
type textarea "for a lease is there any purchasing requirements such as year of tr"
type textarea "for a lease is there any purchasing requirements such as year of tru"
type textarea "for a lease is there any purchasing requirements such as year of truc"
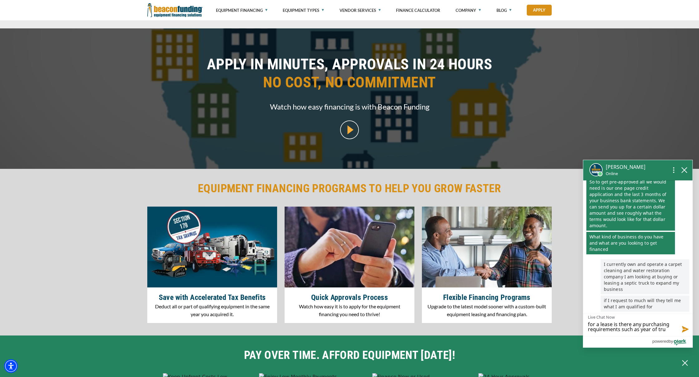
type textarea "for a lease is there any purchasing requirements such as year of truc"
type textarea "for a lease is there any purchasing requirements such as year of truck"
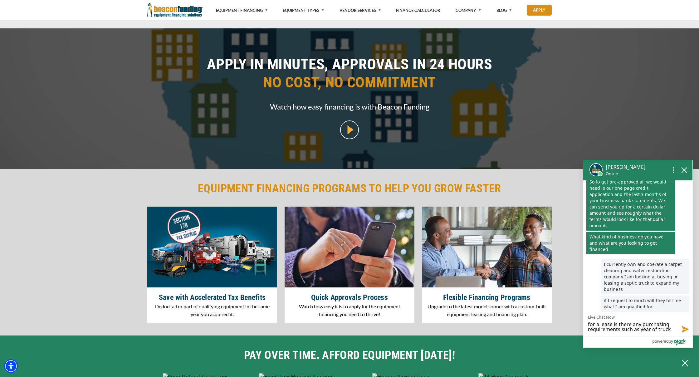
type textarea "for a lease is there any purchasing requirements such as year of truck"
type textarea "for a lease is there any purchasing requirements such as year of truck,"
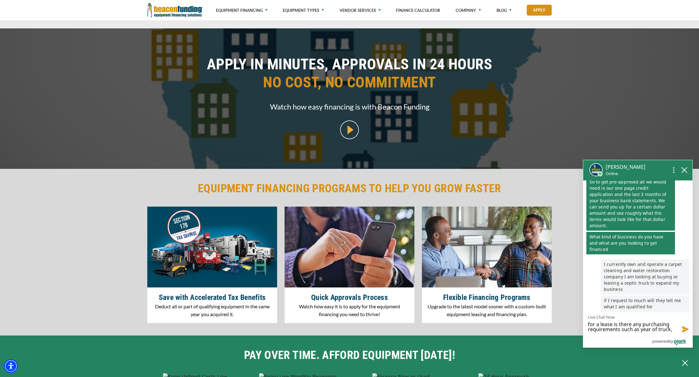
type textarea "for a lease is there any purchasing requirements such as year of truck,"
type textarea "for a lease is there any purchasing requirements such as year of truck, n"
type textarea "for a lease is there any purchasing requirements such as year of truck, ne"
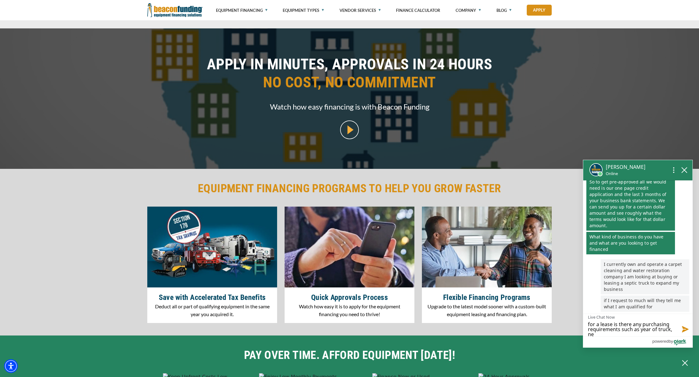
scroll to position [1, 0]
type textarea "for a lease is there any purchasing requirements such as year of truck, new"
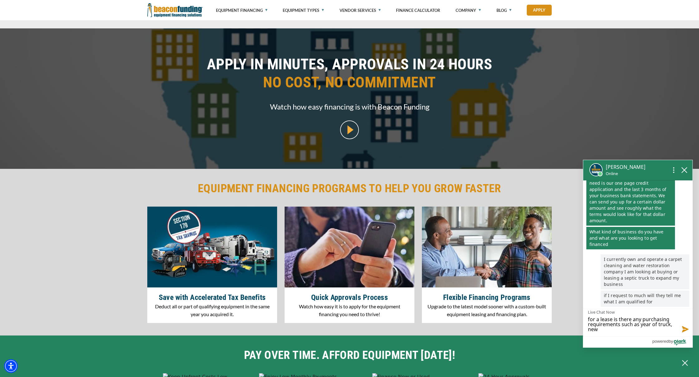
type textarea "for a lease is there any purchasing requirements such as year of truck, new"
type textarea "for a lease is there any purchasing requirements such as year of truck, new o"
type textarea "for a lease is there any purchasing requirements such as year of truck, new or"
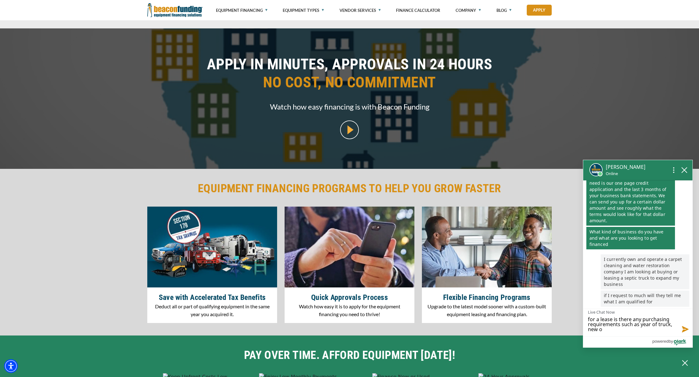
type textarea "for a lease is there any purchasing requirements such as year of truck, new or"
type textarea "for a lease is there any purchasing requirements such as year of truck, new or u"
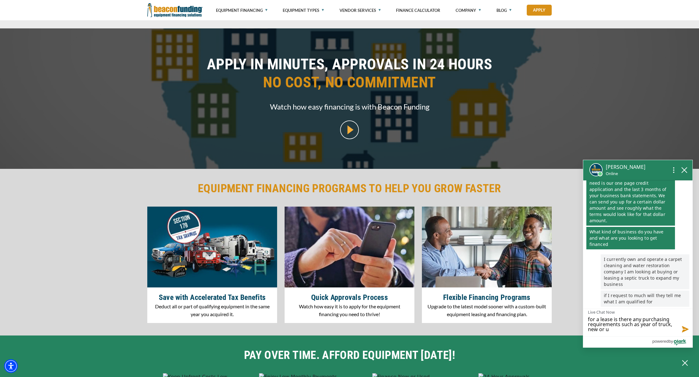
type textarea "for a lease is there any purchasing requirements such as year of truck, new or …"
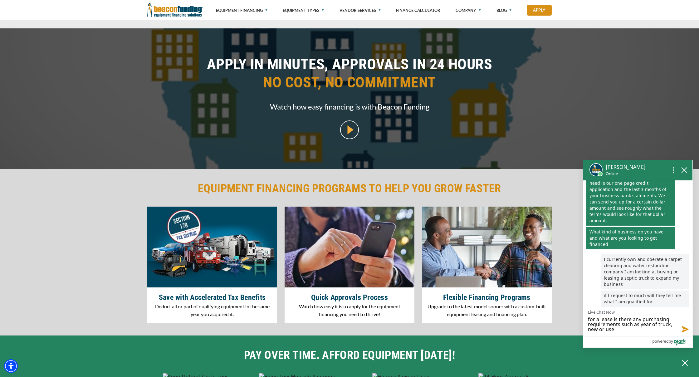
type textarea "for a lease is there any purchasing requirements such as year of truck, new or …"
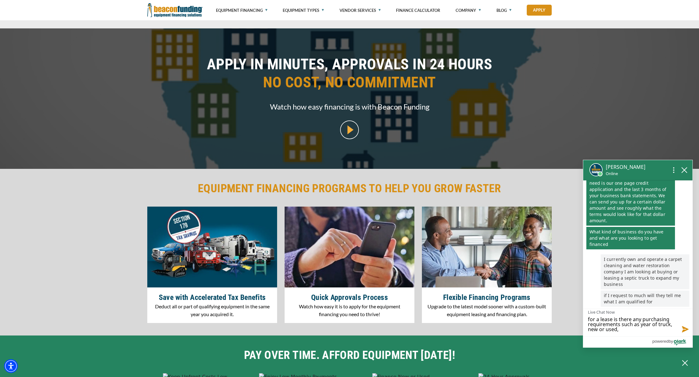
type textarea "for a lease is there any purchasing requirements such as year of truck, new or …"
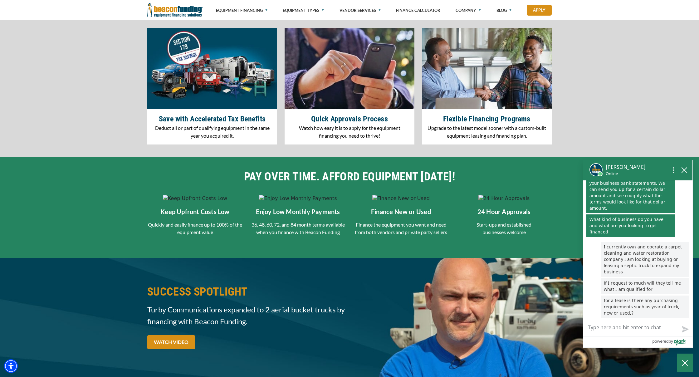
scroll to position [857, 0]
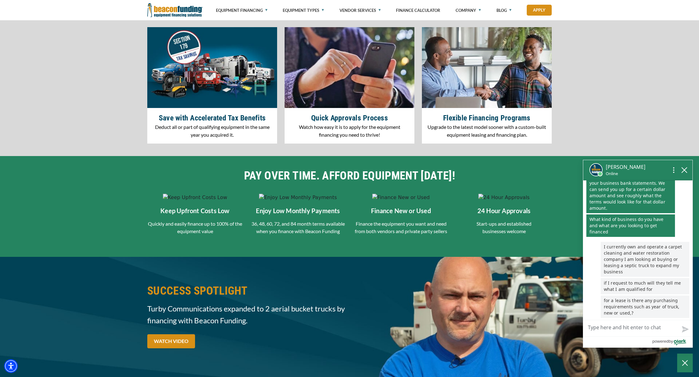
type textarea "a"
type textarea "an"
type textarea "and"
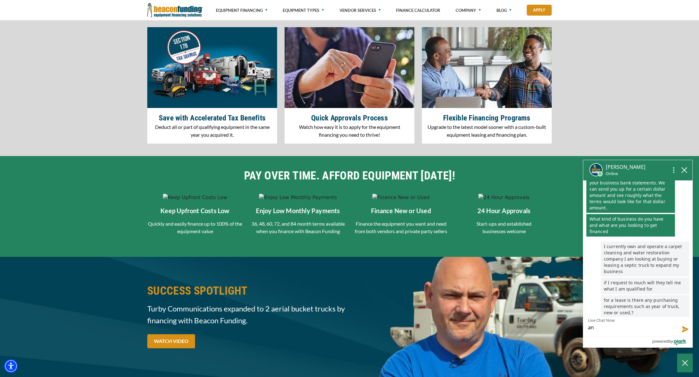
type textarea "and"
type textarea "and i"
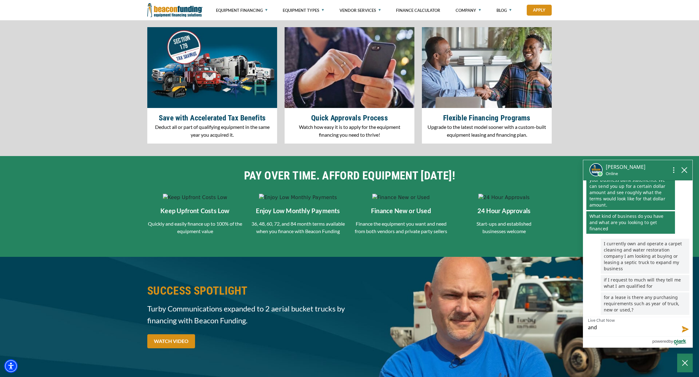
type textarea "and i"
type textarea "and"
type textarea "and o"
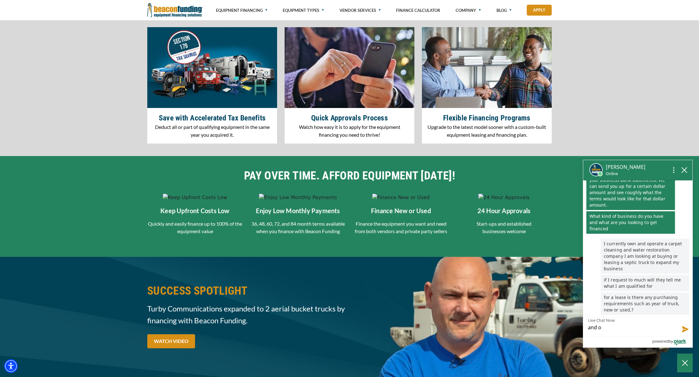
type textarea "and on"
type textarea "and one"
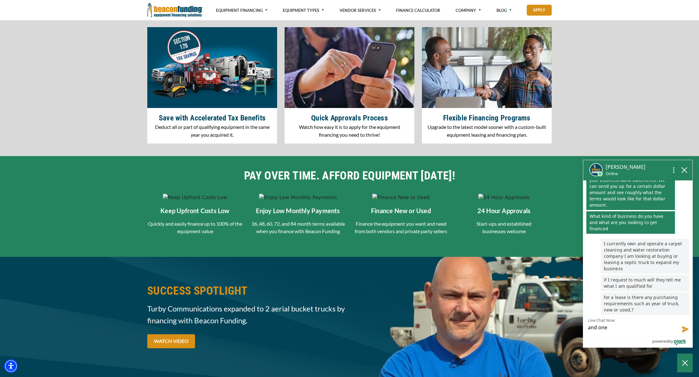
type textarea "and one"
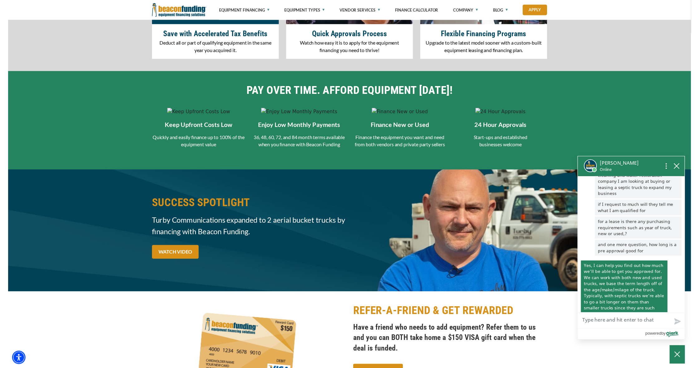
scroll to position [168, 0]
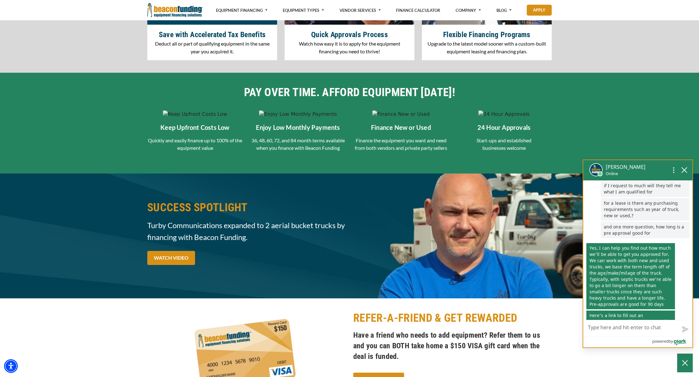
click at [621, 319] on link "https: / /www.beaconfunding.com /apply?rep =lurbanowski" at bounding box center [628, 325] width 77 height 12
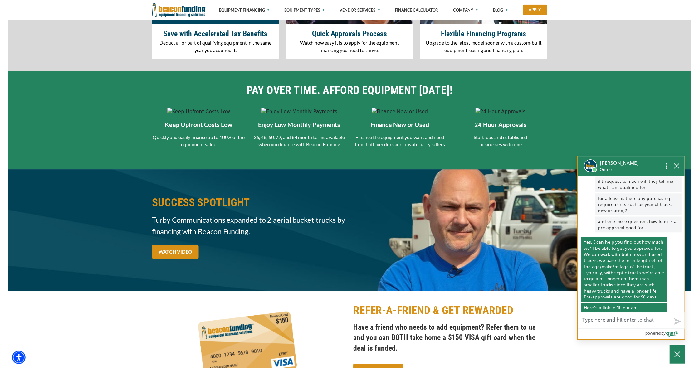
scroll to position [192, 0]
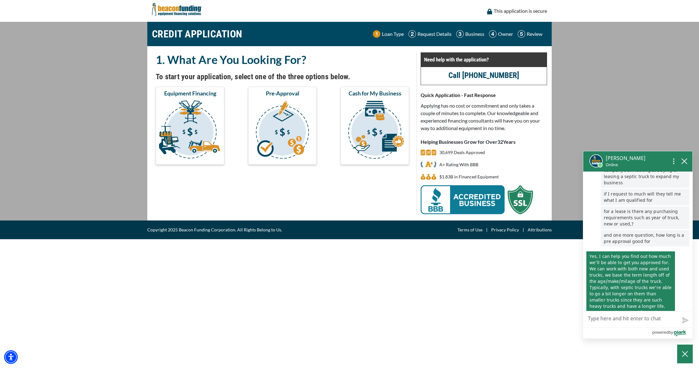
scroll to position [168, 0]
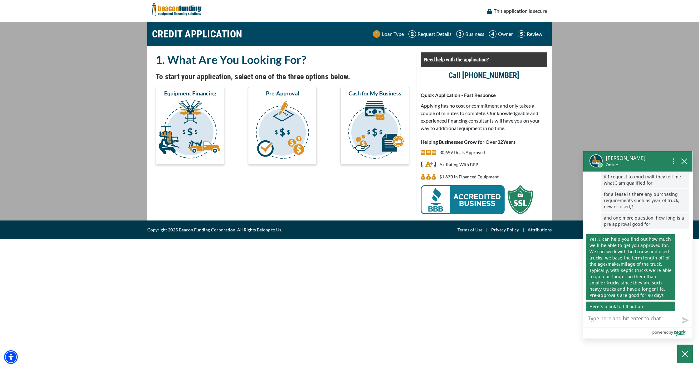
click at [272, 135] on img "submit" at bounding box center [282, 131] width 66 height 62
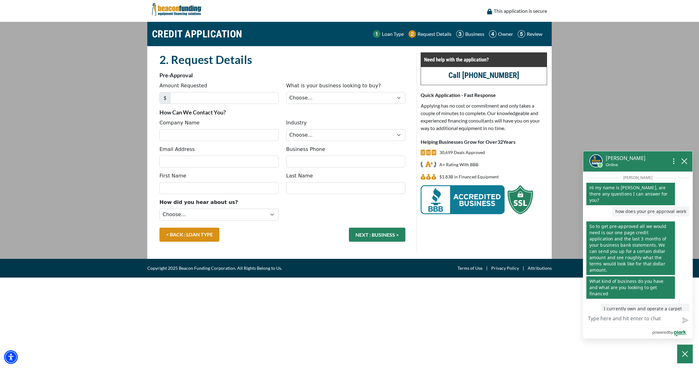
scroll to position [168, 0]
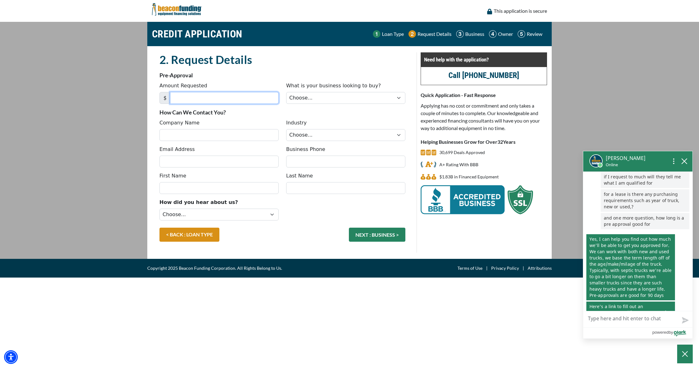
click at [184, 98] on input "Amount Requested" at bounding box center [224, 98] width 109 height 12
type input "75,000"
select select "14"
type input "primetime Carpet Cleaning & Water Restoration LLC"
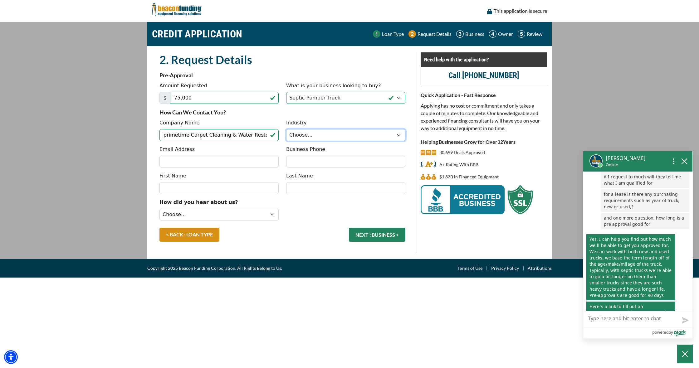
select select "4"
type input "primetimecarpetcleaning@gmail.com"
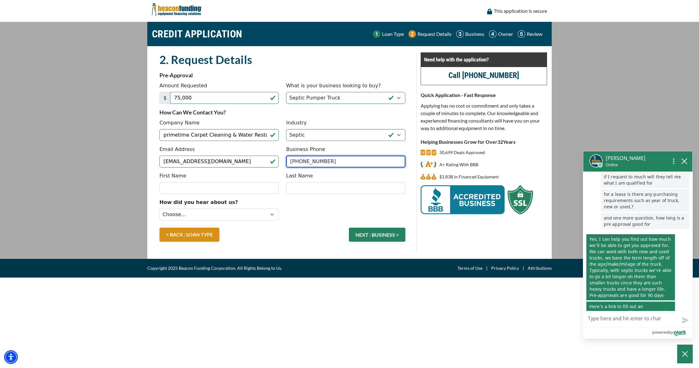
type input "[PHONE_NUMBER]"
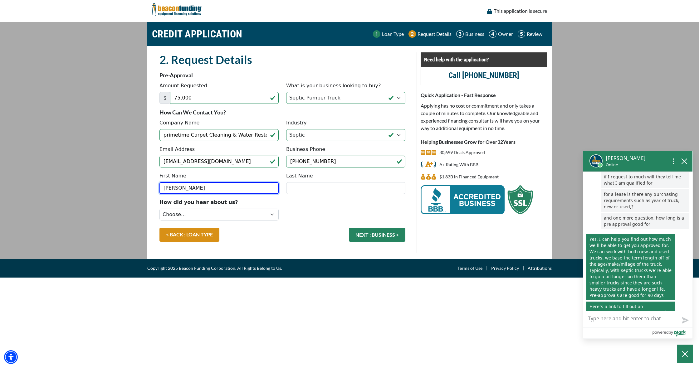
type input "david"
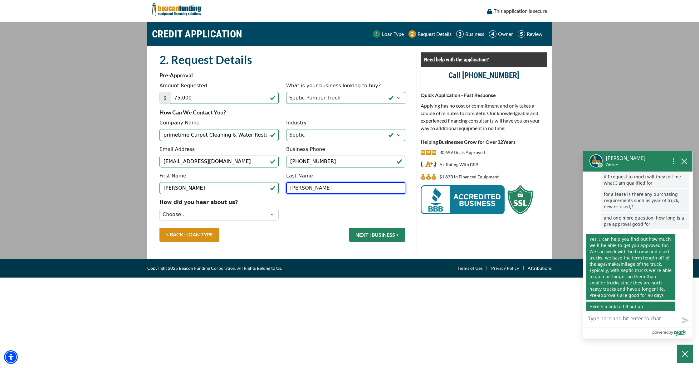
type input "kerr"
select select "5"
click at [371, 235] on button "NEXT : BUSINESS >" at bounding box center [377, 235] width 57 height 14
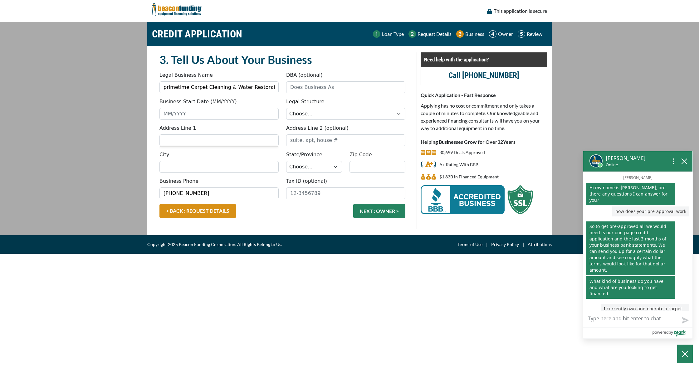
scroll to position [168, 0]
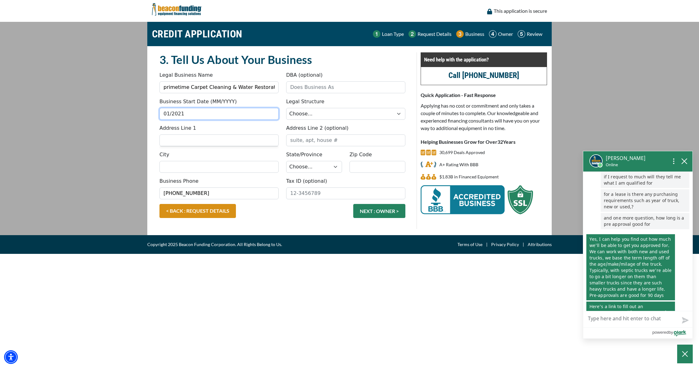
type input "01/2021"
select select "2"
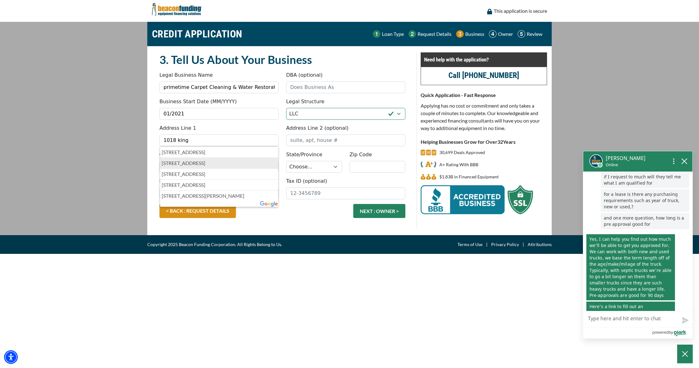
click at [236, 161] on p "1018 King Dr, Bartlesville, OK, USA" at bounding box center [219, 163] width 115 height 7
type input "1018 King Drive"
type input "Bartlesville"
select select "38"
type input "74006"
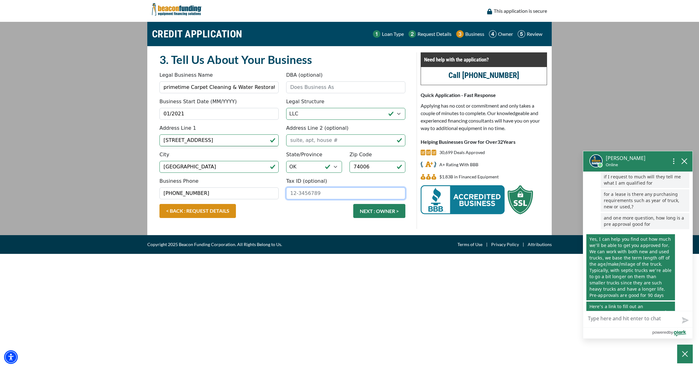
click at [317, 198] on input "Tax ID (optional)" at bounding box center [345, 194] width 119 height 12
click at [200, 116] on input "01/2021" at bounding box center [219, 114] width 119 height 12
type input "01/2022"
click at [320, 191] on input "Tax ID (optional)" at bounding box center [345, 194] width 119 height 12
type input "87-4205653"
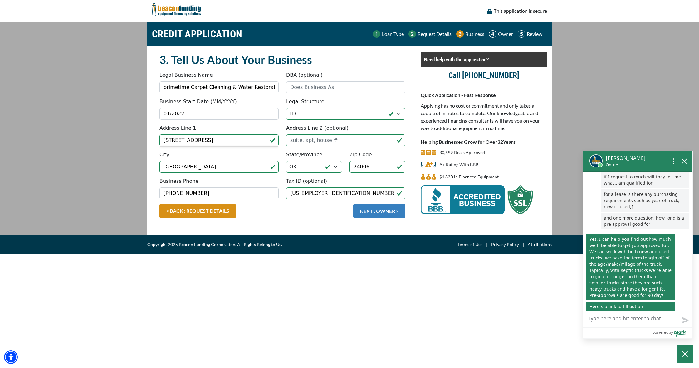
click at [371, 213] on button "NEXT : OWNER >" at bounding box center [379, 211] width 52 height 14
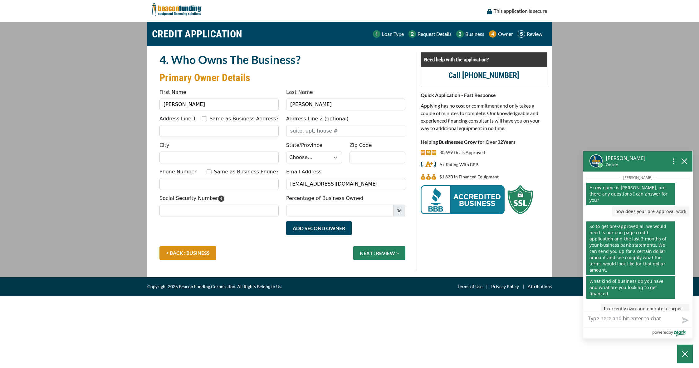
scroll to position [168, 0]
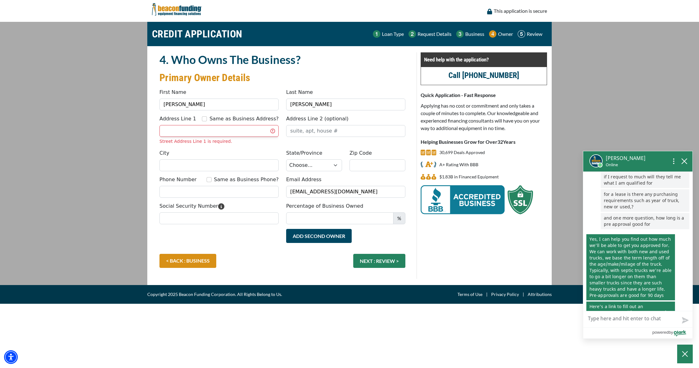
click at [207, 117] on input "Same as Business Address?" at bounding box center [204, 118] width 5 height 5
checkbox input "true"
type input "[STREET_ADDRESS]"
type input "[GEOGRAPHIC_DATA]"
select select "38"
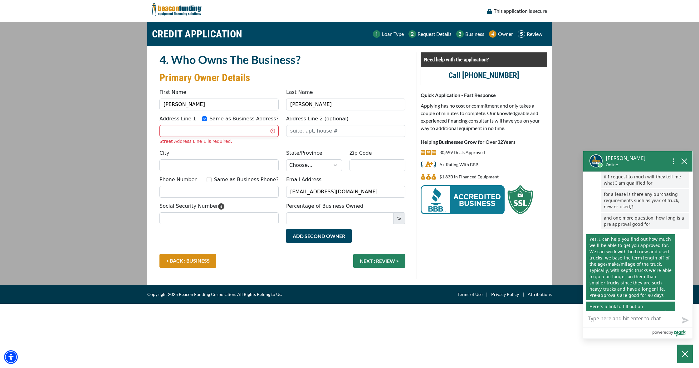
type input "74006"
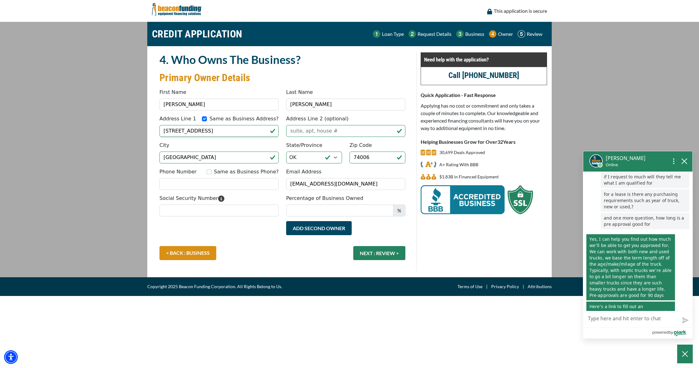
click at [212, 171] on input "Same as Business Phone?" at bounding box center [209, 172] width 5 height 5
checkbox input "true"
type input "[PHONE_NUMBER]"
click at [209, 209] on input "Social Security Number" at bounding box center [219, 211] width 119 height 12
type input "448-90-7902"
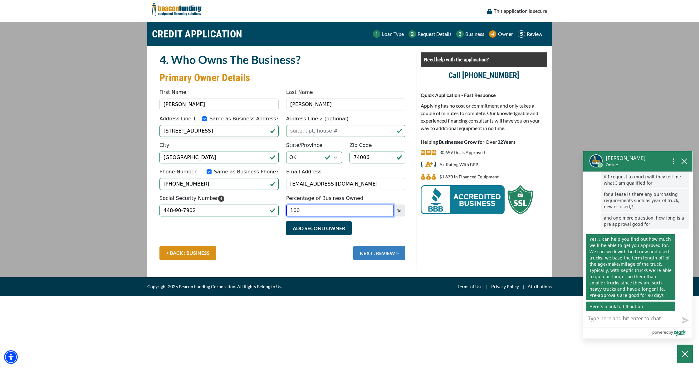
type input "100"
click at [390, 252] on button "NEXT : REVIEW >" at bounding box center [379, 253] width 52 height 14
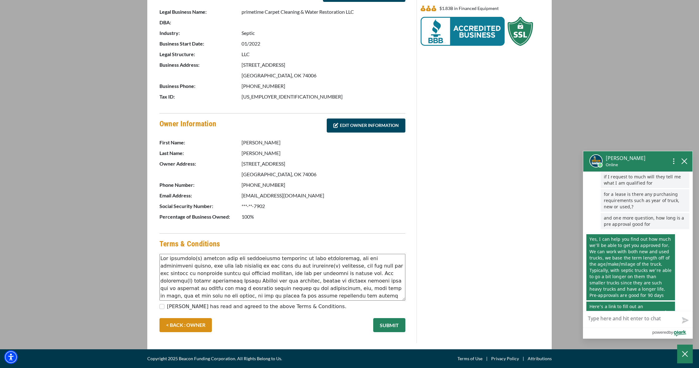
scroll to position [168, 0]
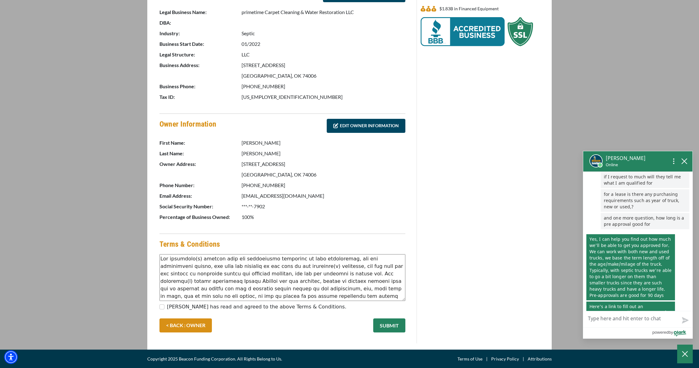
click at [202, 306] on label "[PERSON_NAME] has read and agreed to the above Terms & Conditions." at bounding box center [257, 306] width 180 height 7
click at [165, 306] on input "[PERSON_NAME] has read and agreed to the above Terms & Conditions." at bounding box center [162, 307] width 5 height 5
checkbox input "true"
click at [390, 325] on button "SUBMIT" at bounding box center [389, 326] width 32 height 14
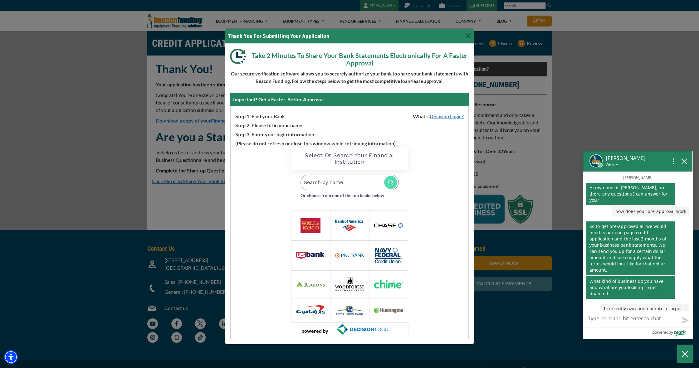
scroll to position [168, 0]
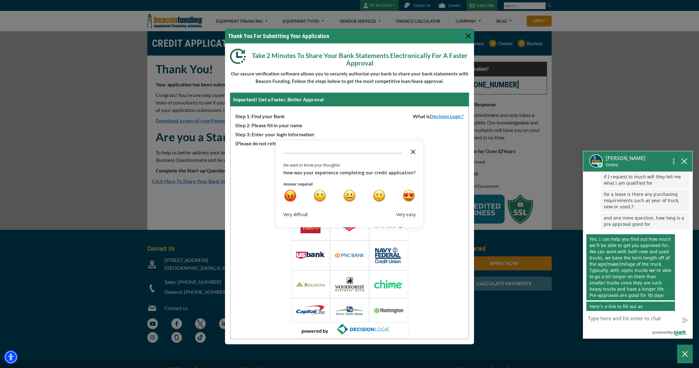
click at [409, 151] on icon "Close the survey" at bounding box center [413, 151] width 12 height 12
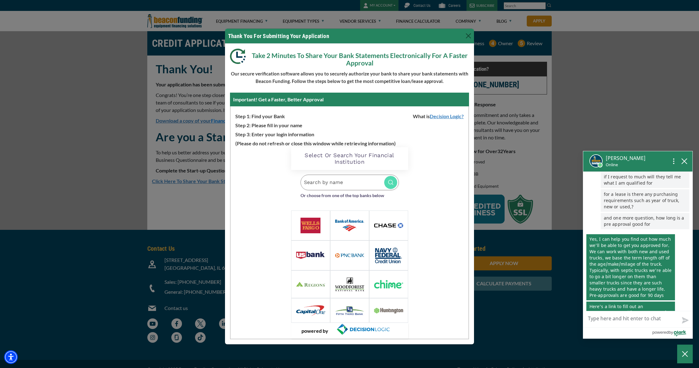
click at [321, 184] on input "Search by name" at bounding box center [350, 183] width 98 height 16
type input "fruity"
drag, startPoint x: 321, startPoint y: 184, endPoint x: 346, endPoint y: 200, distance: 29.5
click at [346, 200] on small "[DOMAIN_NAME]" at bounding box center [346, 201] width 32 height 5
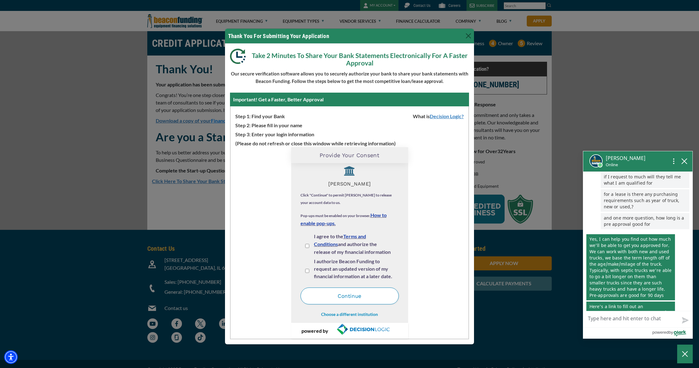
scroll to position [7, 0]
click at [306, 247] on input "I agree to the Terms and Conditions and authorize the release of my financial i…" at bounding box center [307, 246] width 4 height 4
checkbox input "true"
click at [309, 274] on div "I authorize Beacon Funding to request an updated version of my financial inform…" at bounding box center [350, 270] width 98 height 25
click at [308, 270] on input "I authorize Beacon Funding to request an updated version of my financial inform…" at bounding box center [307, 271] width 4 height 4
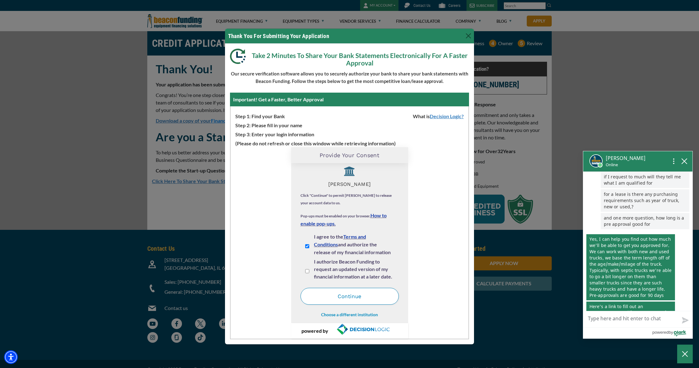
checkbox input "true"
click at [343, 296] on button "Continue" at bounding box center [350, 296] width 98 height 17
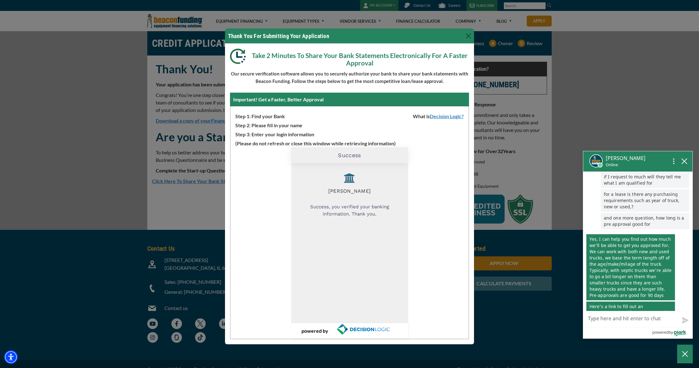
click at [427, 270] on div "Loading Widget Success TRUITYCU Success, you verified your banking information.…" at bounding box center [350, 243] width 238 height 192
click at [470, 35] on button "Close" at bounding box center [469, 36] width 10 height 10
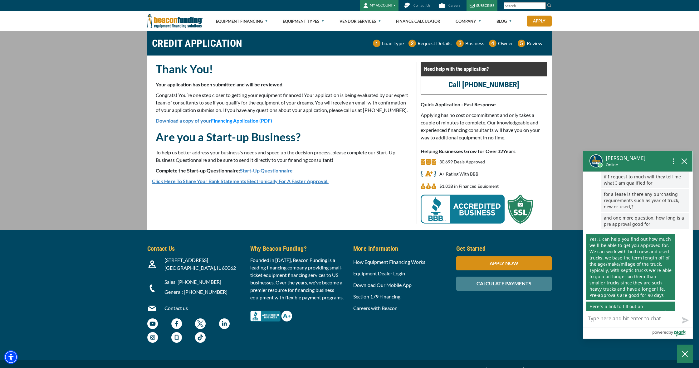
click at [596, 320] on textarea "Live Chat Now" at bounding box center [637, 320] width 109 height 16
type textarea "o"
type textarea "ok"
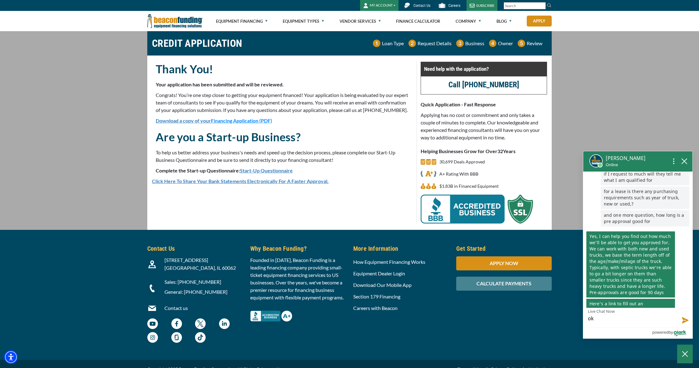
type textarea "ok"
type textarea "ok i"
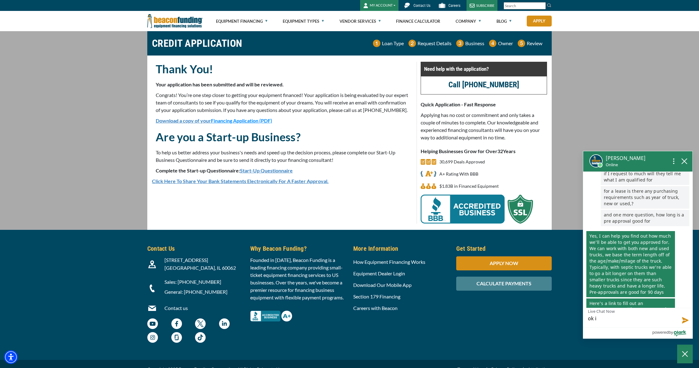
type textarea "ok I"
type textarea "ok I d"
type textarea "ok I do"
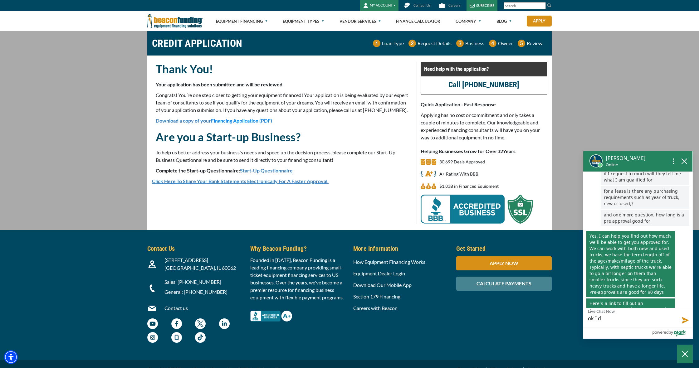
type textarea "ok I do"
type textarea "ok I don"
type textarea "ok I done"
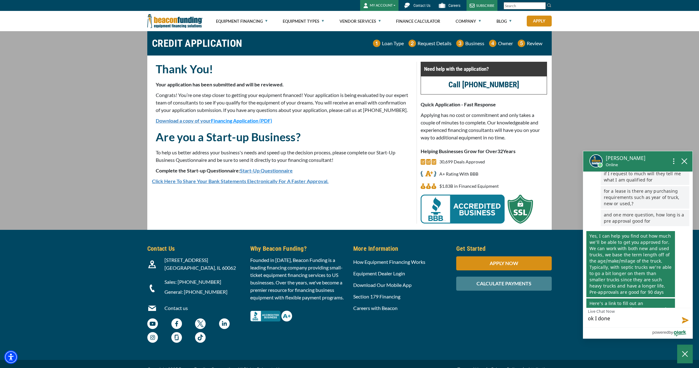
type textarea "ok I done"
type textarea "ok I done i"
type textarea "ok I done it"
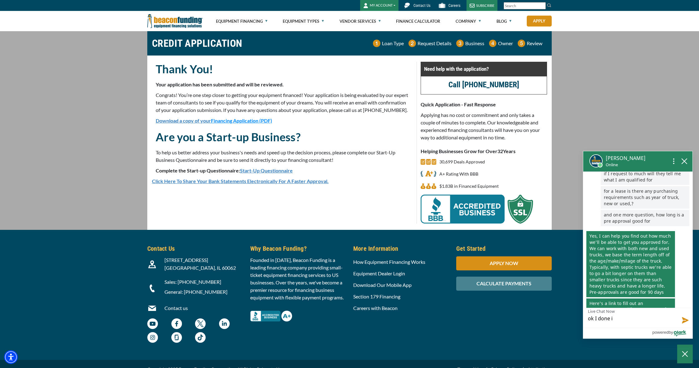
type textarea "ok I done it"
type textarea "ok I done it t"
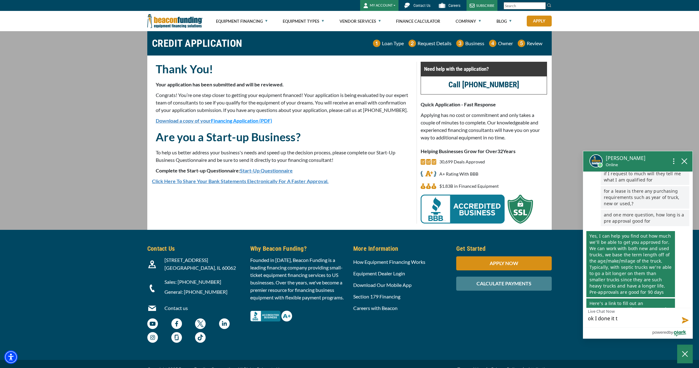
type textarea "ok I done it th"
type textarea "ok I done it tha"
type textarea "ok I done it than"
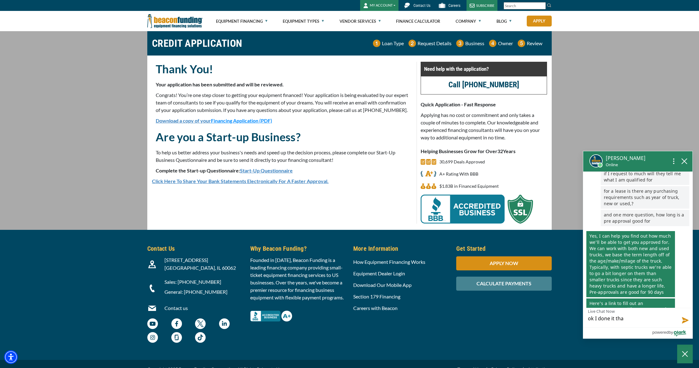
type textarea "ok I done it than"
type textarea "ok I done it thank"
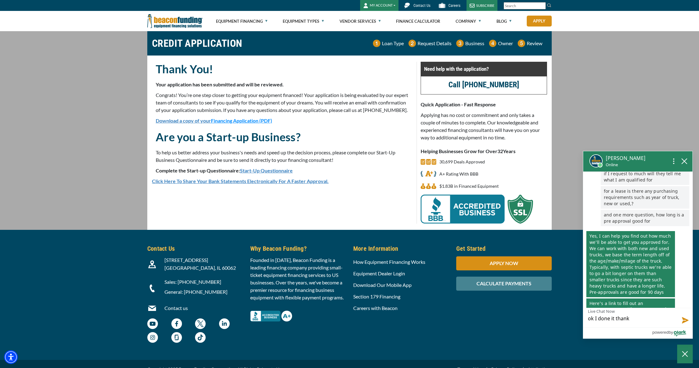
type textarea "ok I done it thank y"
type textarea "ok I done it thank yo"
type textarea "ok I done it thank you"
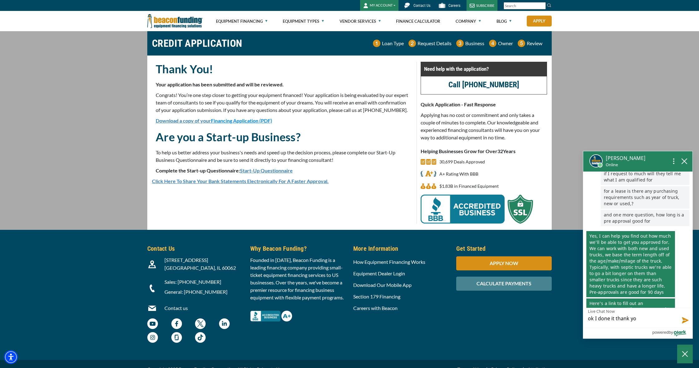
type textarea "ok I done it thank you"
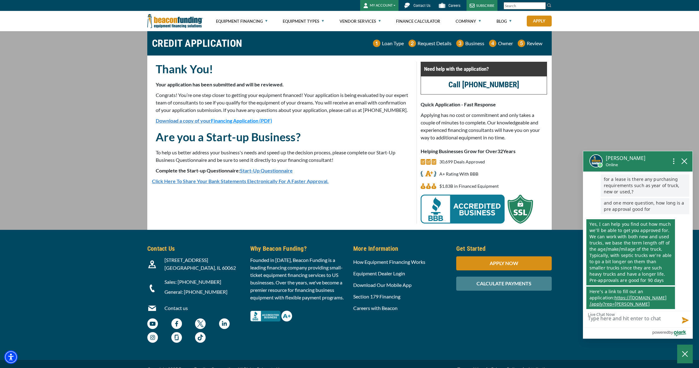
scroll to position [0, 0]
click at [683, 161] on icon "close chatbox" at bounding box center [685, 161] width 6 height 6
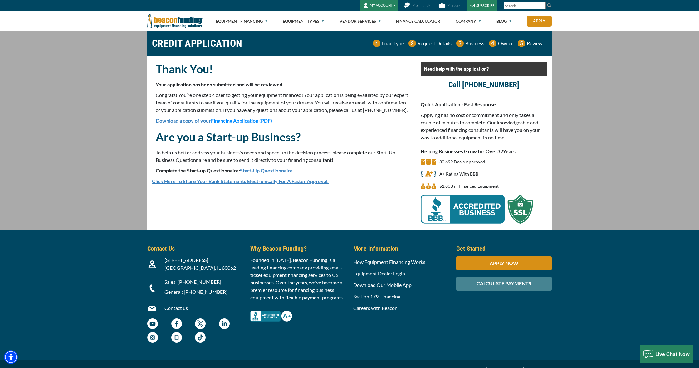
scroll to position [167, 0]
click at [645, 157] on main "CREDIT APPLICATION Loan Type Request Details Business Owner Review" at bounding box center [349, 130] width 699 height 199
